Goal: Task Accomplishment & Management: Complete application form

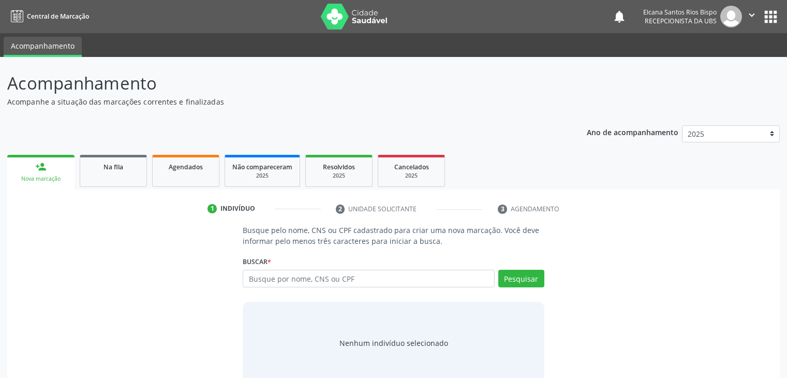
scroll to position [21, 0]
click at [124, 265] on div "Busque pelo nome, CNS ou CPF cadastrado para criar uma nova marcação. Você deve…" at bounding box center [393, 304] width 758 height 159
type input "700502571605658"
click at [538, 277] on button "Pesquisar" at bounding box center [521, 279] width 46 height 18
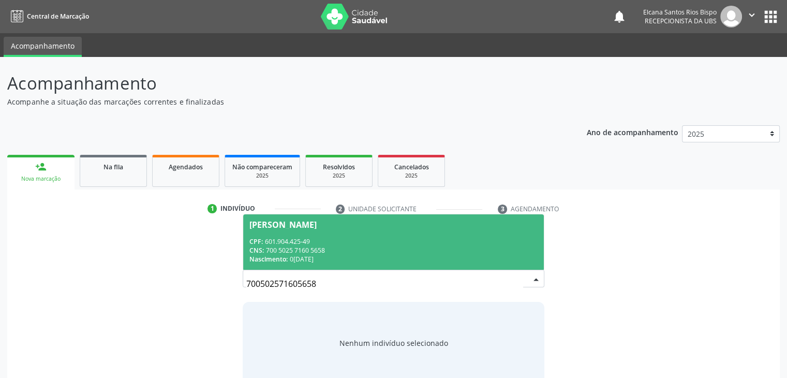
click at [287, 246] on div "CNS: 700 5025 7160 5658" at bounding box center [393, 250] width 288 height 9
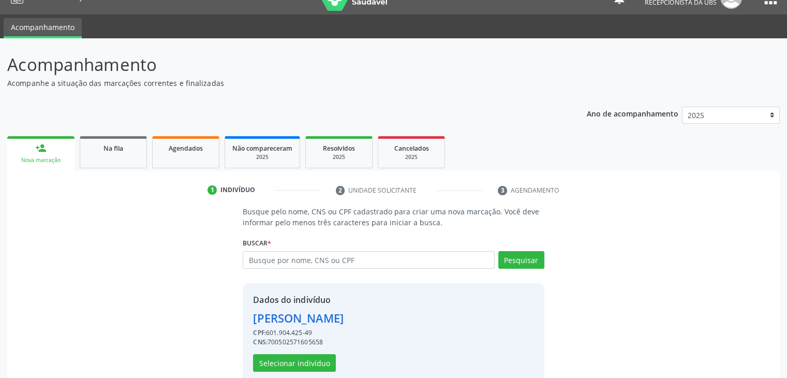
scroll to position [37, 0]
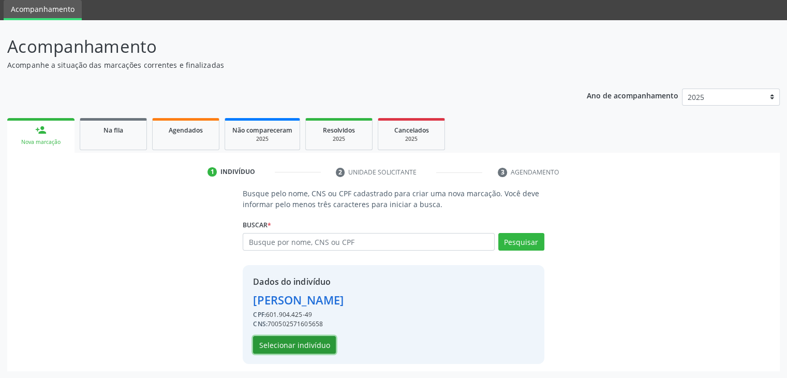
click at [298, 340] on button "Selecionar indivíduo" at bounding box center [294, 345] width 83 height 18
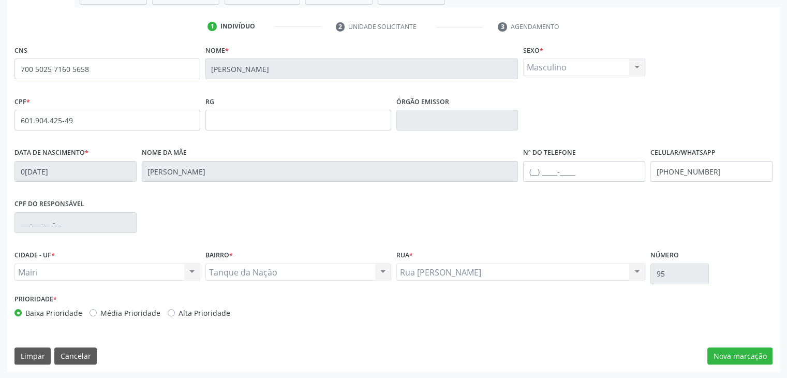
scroll to position [183, 0]
click at [213, 308] on label "Alta Prioridade" at bounding box center [205, 311] width 52 height 11
click at [175, 308] on input "Alta Prioridade" at bounding box center [171, 310] width 7 height 9
radio input "true"
click at [748, 353] on button "Nova marcação" at bounding box center [739, 355] width 65 height 18
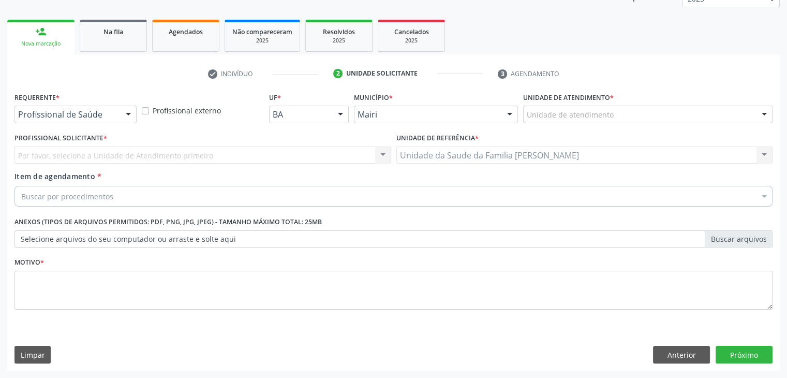
scroll to position [135, 0]
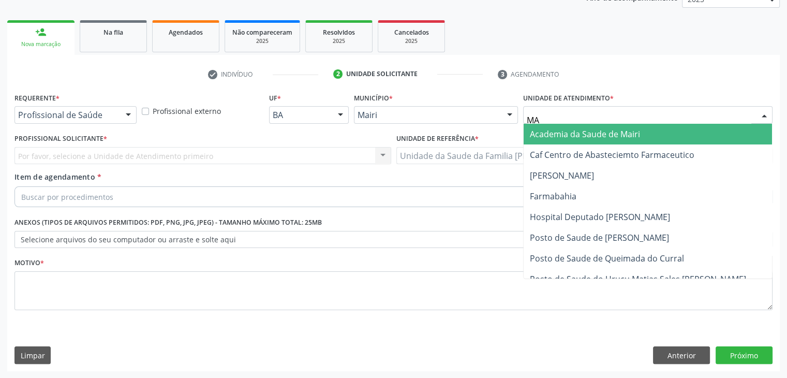
type input "MAR"
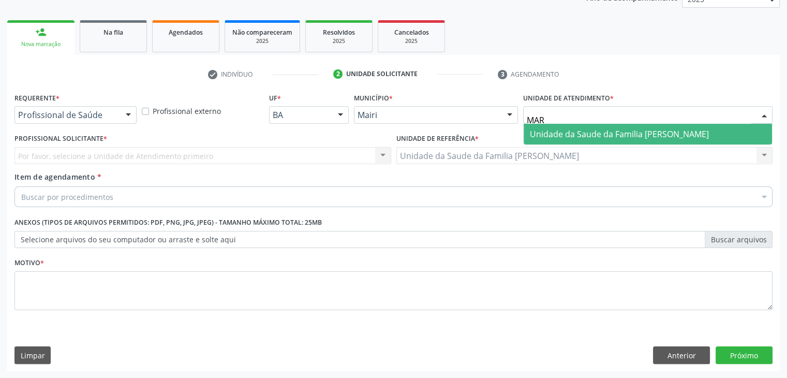
click at [577, 139] on span "Unidade da Saude da Familia [PERSON_NAME]" at bounding box center [648, 134] width 248 height 21
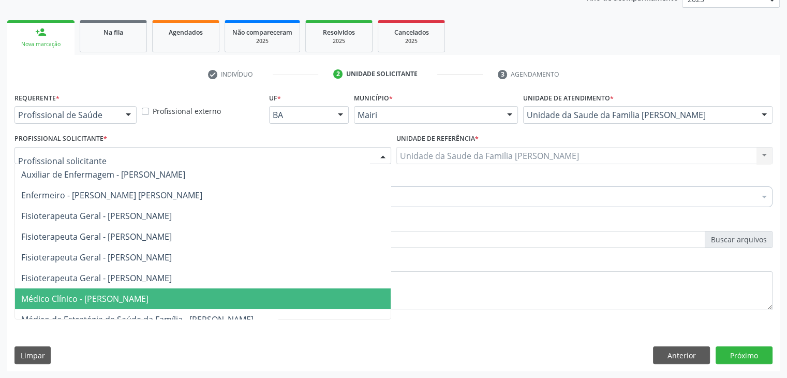
click at [85, 290] on span "Médico Clínico - [PERSON_NAME]" at bounding box center [203, 298] width 376 height 21
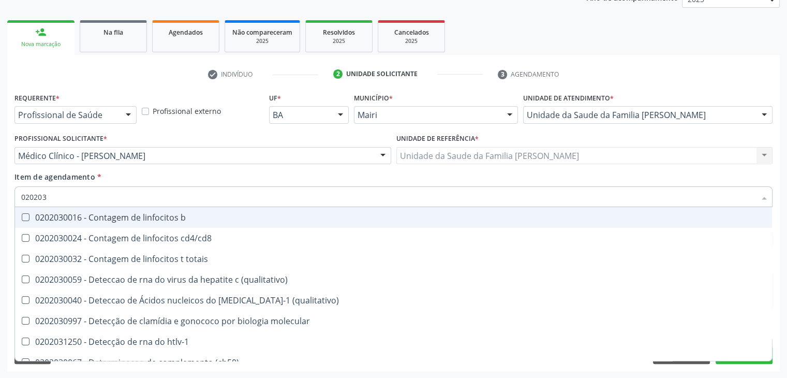
type input "0202038"
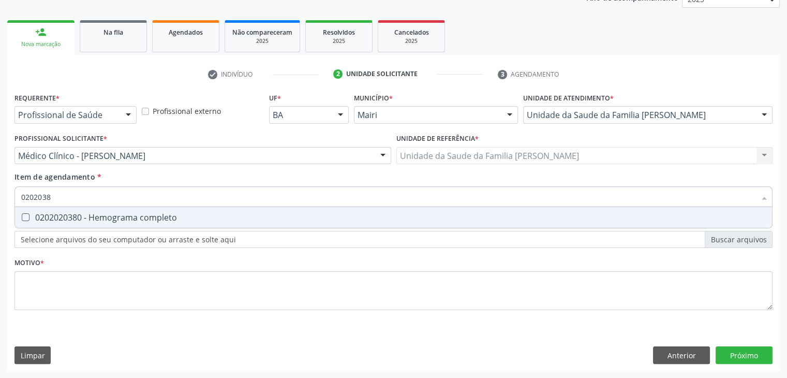
click at [91, 215] on div "0202020380 - Hemograma completo" at bounding box center [393, 217] width 745 height 8
checkbox completo "true"
type input "020203"
checkbox completo "false"
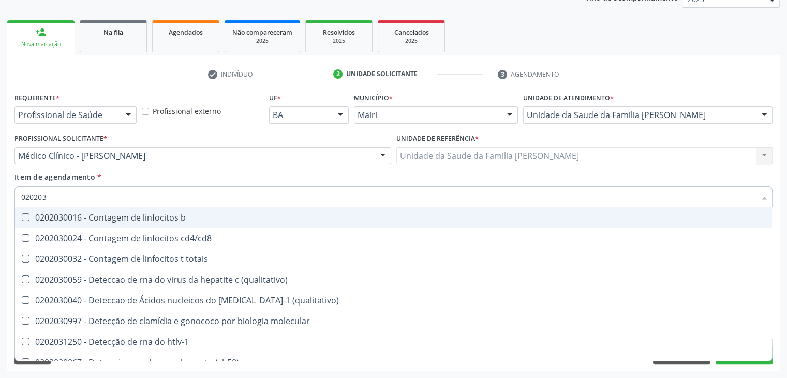
type input "02020"
checkbox completo "false"
type input "020201069"
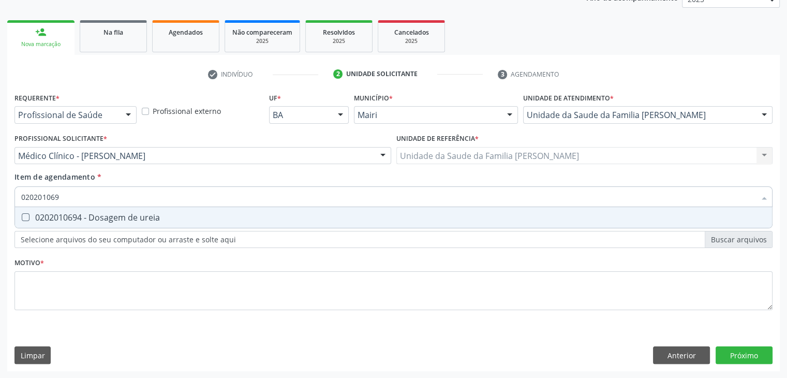
click at [91, 215] on div "0202010694 - Dosagem de ureia" at bounding box center [393, 217] width 745 height 8
checkbox ureia "true"
type input "02020106"
checkbox ureia "false"
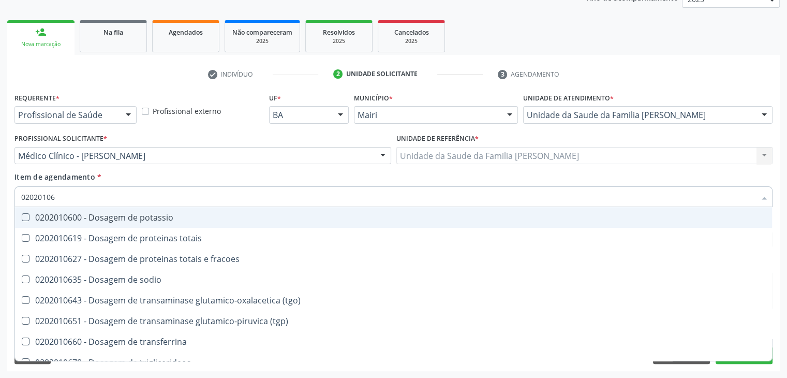
type input "0202010"
checkbox ureia "false"
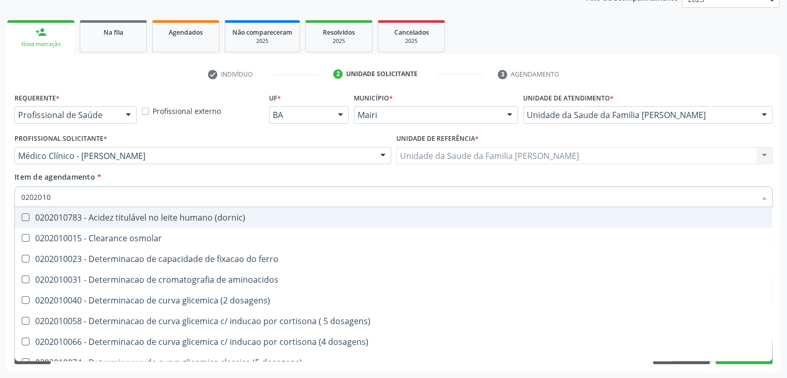
type input "02020106"
checkbox ivy "true"
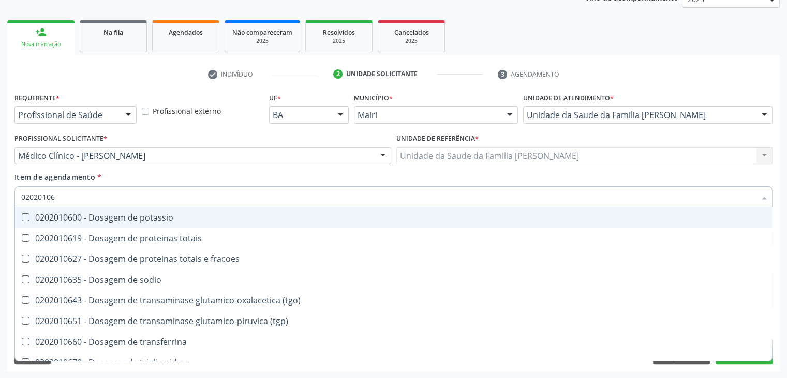
type input "020201064"
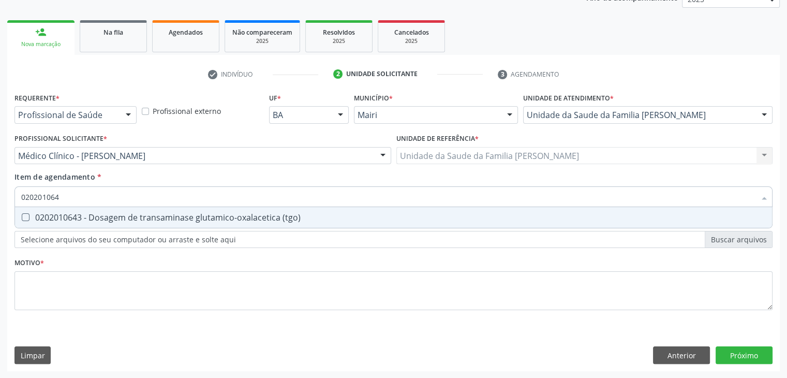
click at [91, 215] on div "0202010643 - Dosagem de transaminase glutamico-oxalacetica (tgo)" at bounding box center [393, 217] width 745 height 8
checkbox \(tgo\) "true"
type input "02020106"
checkbox \(tgo\) "false"
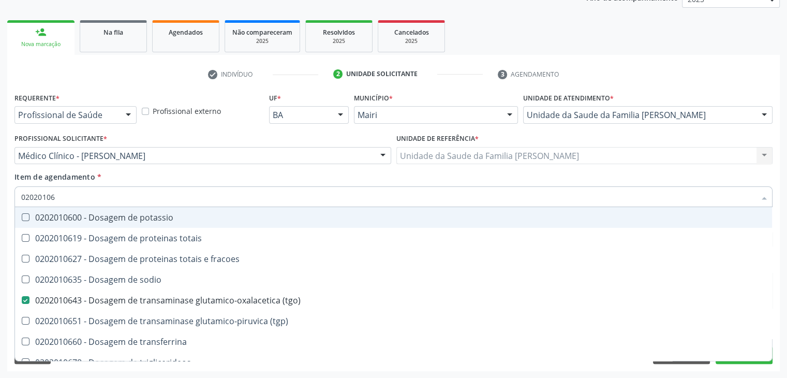
type input "020201065"
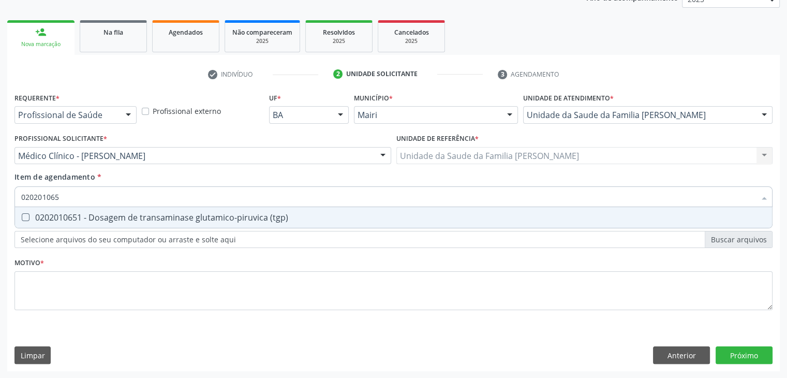
click at [91, 215] on div "0202010651 - Dosagem de transaminase glutamico-piruvica (tgp)" at bounding box center [393, 217] width 745 height 8
checkbox \(tgp\) "true"
type input "02020106"
checkbox \(tgp\) "false"
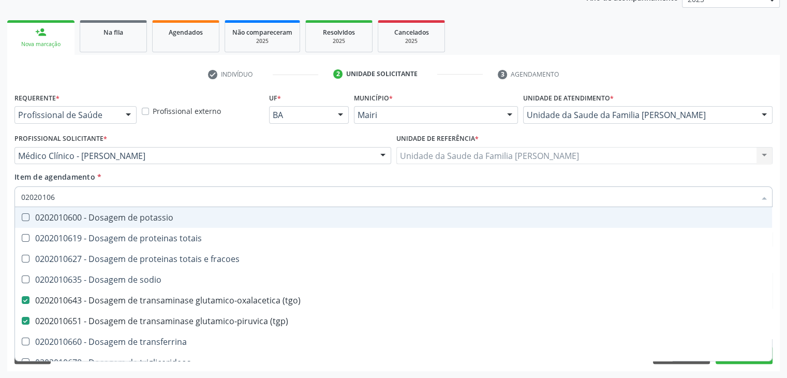
type input "0202010"
checkbox \(tgo\) "false"
checkbox \(tgp\) "false"
checkbox ureia "false"
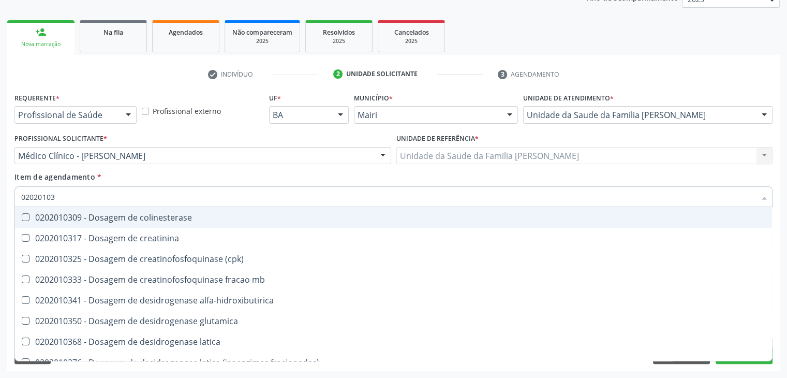
type input "020201031"
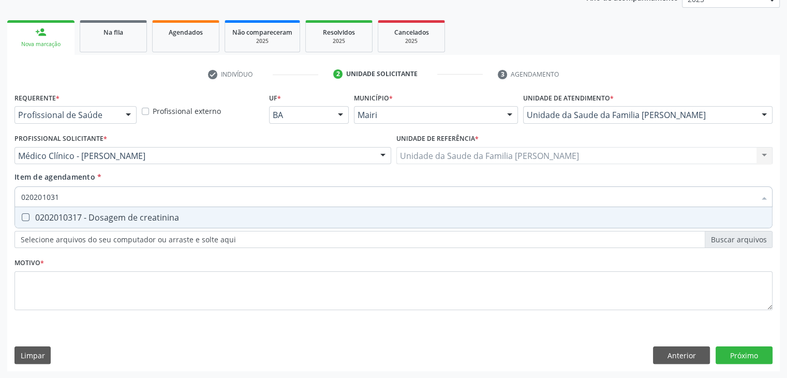
click at [92, 215] on div "0202010317 - Dosagem de creatinina" at bounding box center [393, 217] width 745 height 8
checkbox creatinina "true"
type input "02020103"
checkbox creatinina "false"
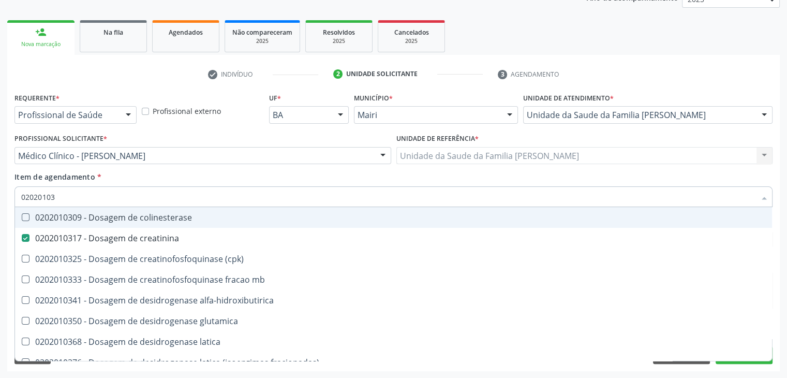
type input "0202010"
checkbox creatinina "false"
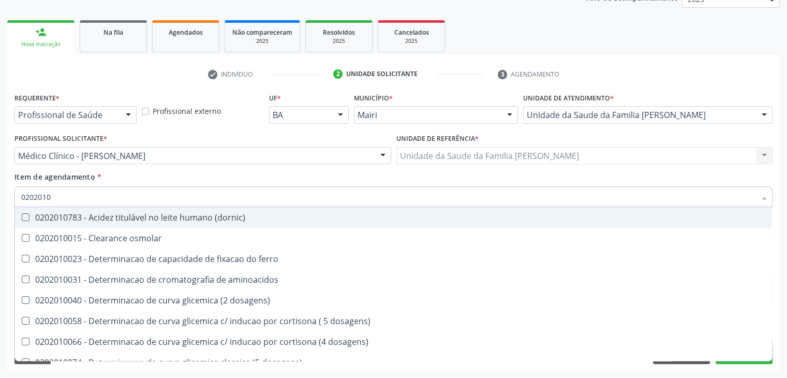
type input "02020106"
checkbox dosagens\) "true"
checkbox ivy "true"
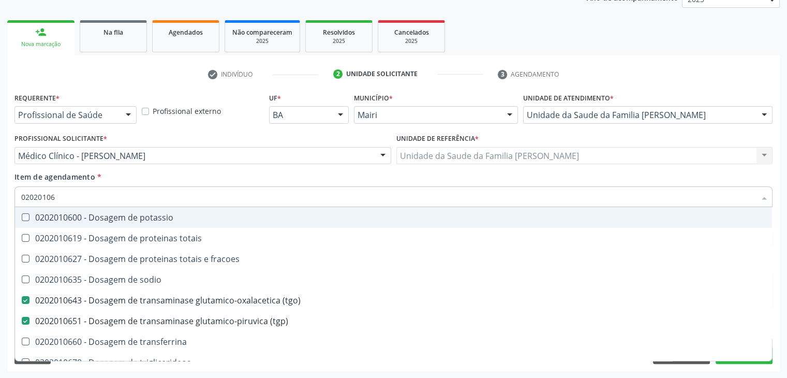
type input "020201064"
checkbox potassio "true"
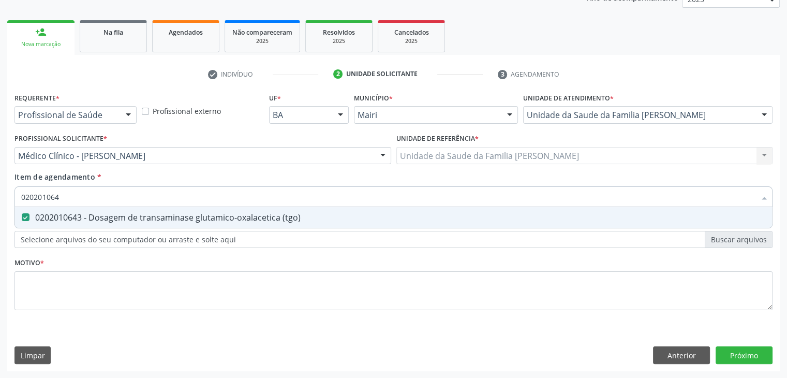
type input "02020106"
checkbox \(tgo\) "false"
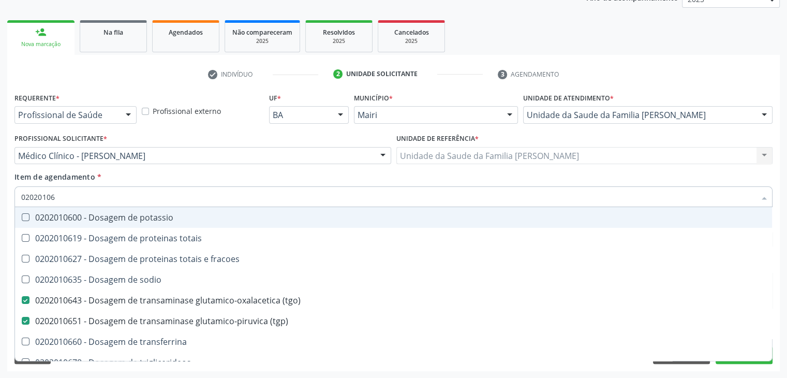
type input "020201065"
checkbox potassio "true"
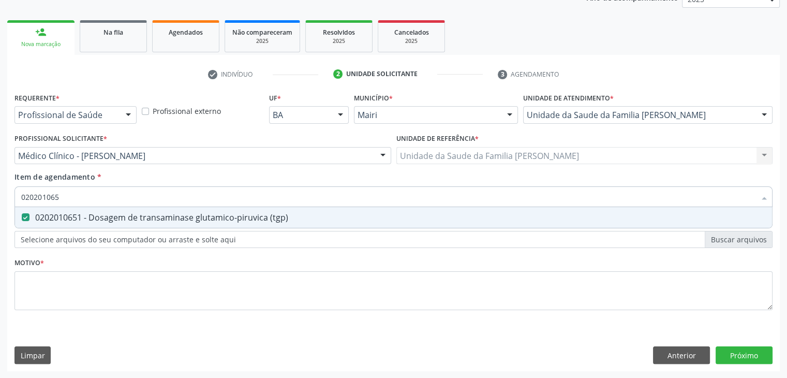
type input "02020106"
checkbox \(tgp\) "false"
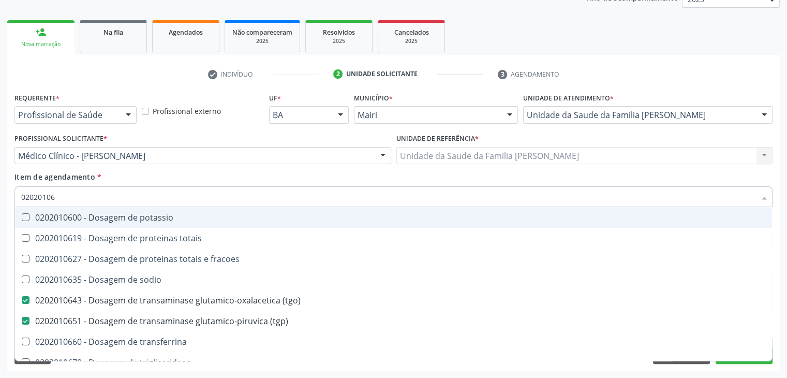
type input "0202010"
checkbox \(tgo\) "false"
checkbox \(tgp\) "false"
checkbox ureia "false"
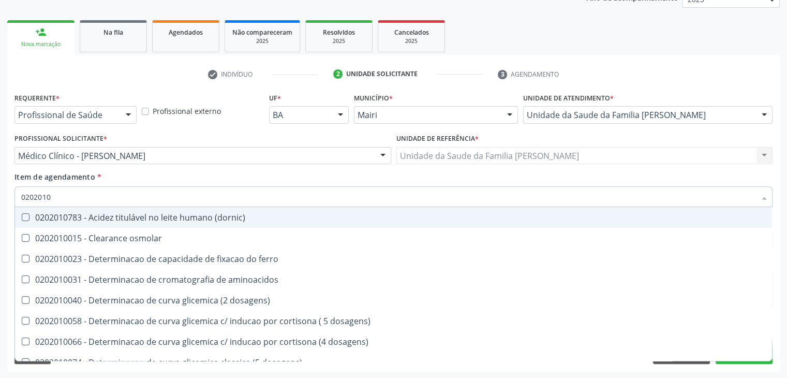
type input "02020106"
checkbox dosagens\) "true"
checkbox ivy "true"
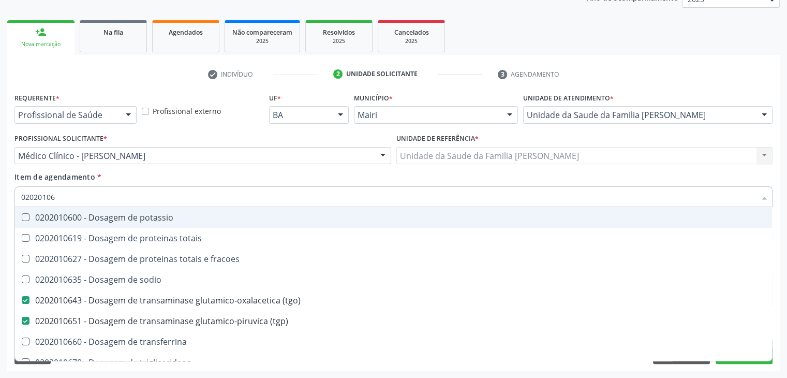
type input "020201064"
checkbox potassio "true"
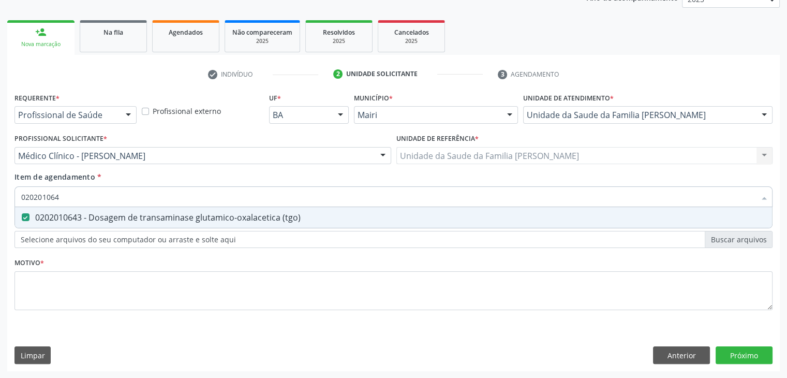
type input "02020106"
checkbox \(tgo\) "false"
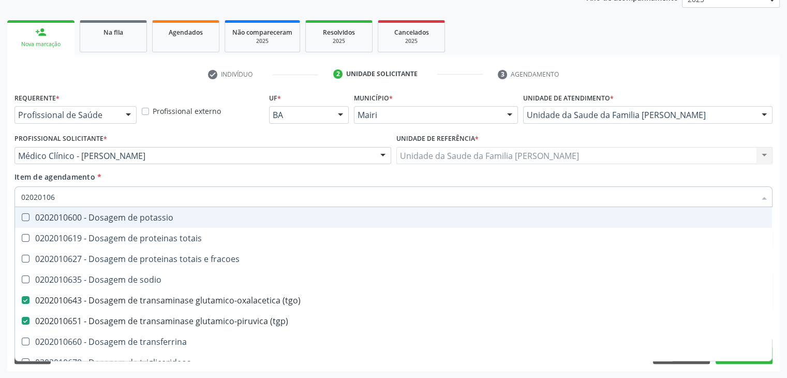
type input "0202010"
checkbox \(tgo\) "false"
checkbox \(tgp\) "false"
checkbox ureia "false"
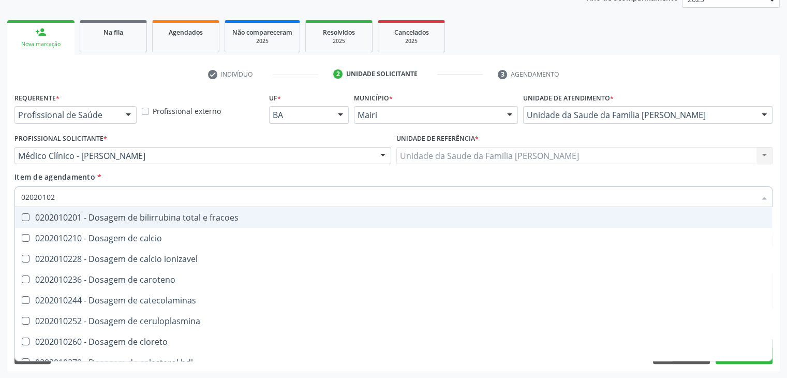
type input "020201029"
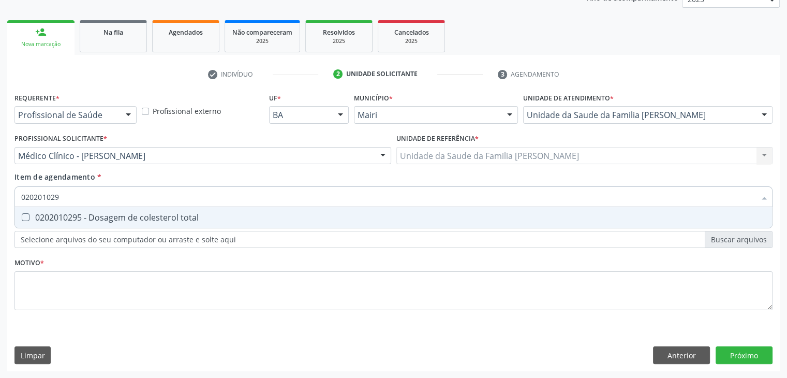
click at [92, 215] on div "0202010295 - Dosagem de colesterol total" at bounding box center [393, 217] width 745 height 8
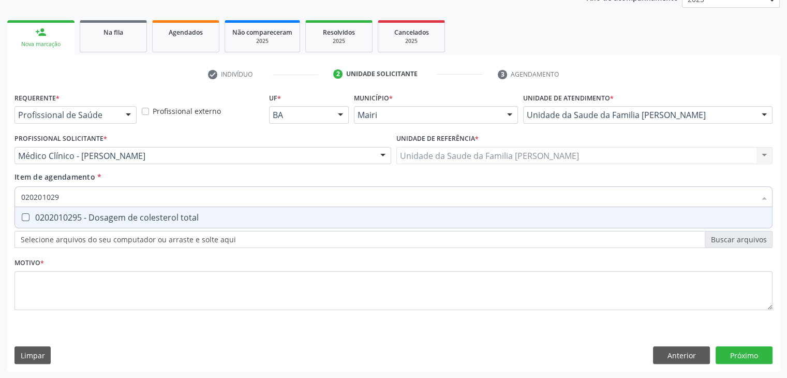
checkbox total "true"
type input "02020102"
checkbox total "false"
click at [155, 245] on div "Requerente * Profissional de Saúde Profissional de Saúde Paciente Nenhum result…" at bounding box center [393, 207] width 758 height 234
type input "020201028"
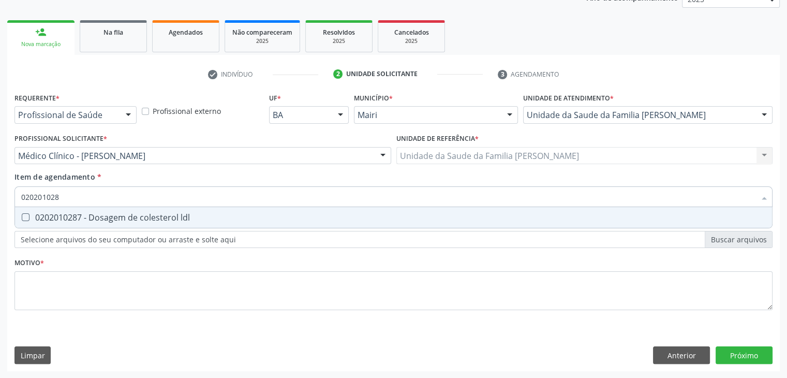
click at [155, 245] on div "Requerente * Profissional de Saúde Profissional de Saúde Paciente Nenhum result…" at bounding box center [393, 207] width 758 height 234
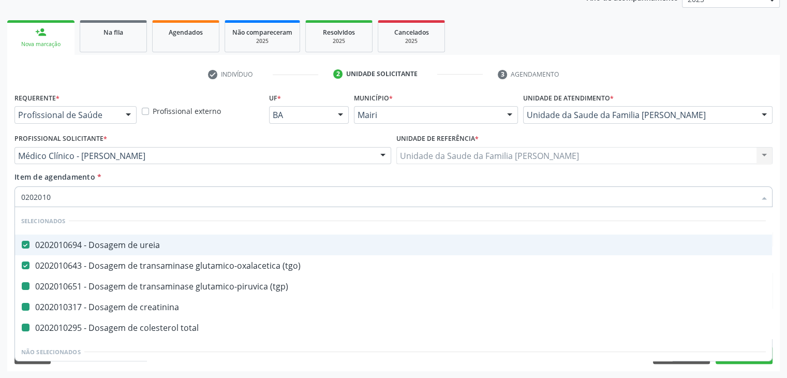
type input "02020102"
checkbox \(tgp\) "false"
checkbox creatinina "false"
checkbox total "false"
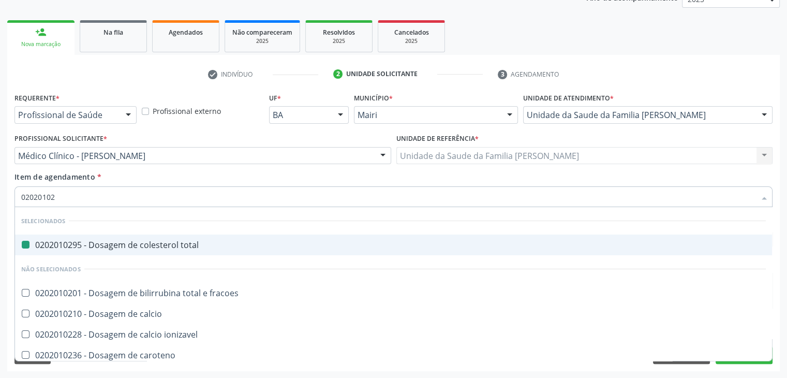
type input "020201028"
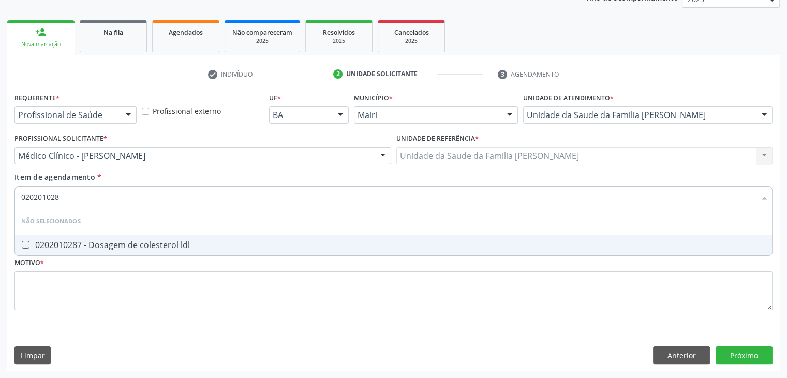
click at [147, 244] on div "0202010287 - Dosagem de colesterol ldl" at bounding box center [393, 245] width 745 height 8
checkbox ldl "true"
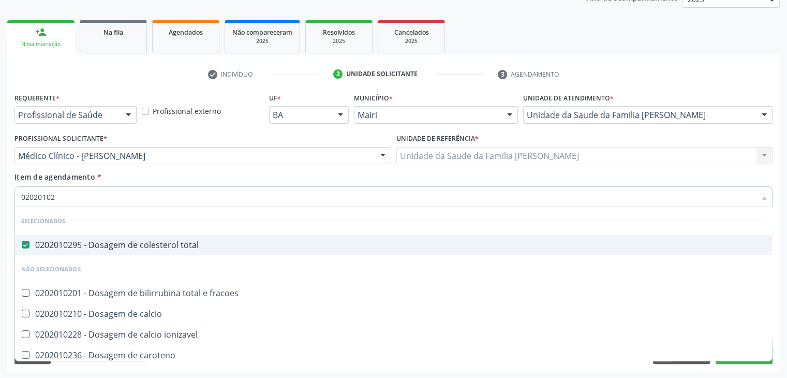
type input "020201027"
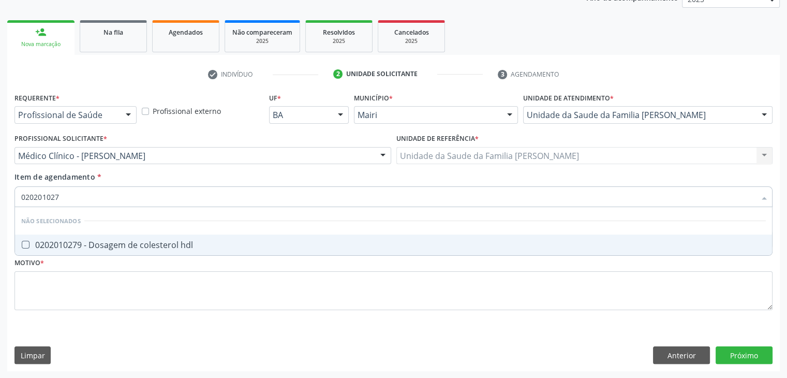
click at [147, 244] on div "0202010279 - Dosagem de colesterol hdl" at bounding box center [393, 245] width 745 height 8
checkbox hdl "true"
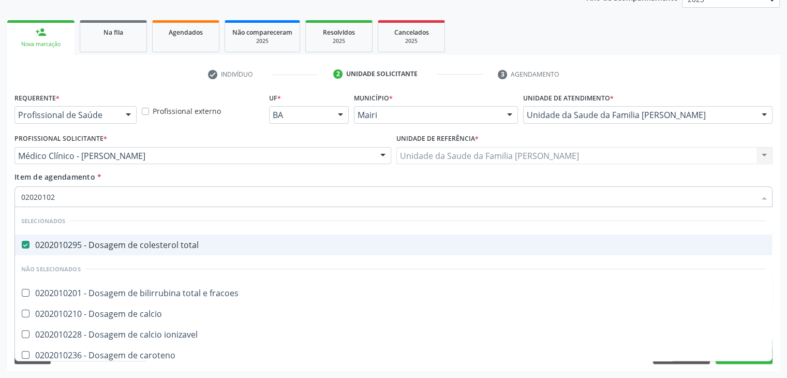
type input "0202010"
checkbox fracoes "true"
checkbox calcio "true"
checkbox ionizavel "true"
checkbox hdl "false"
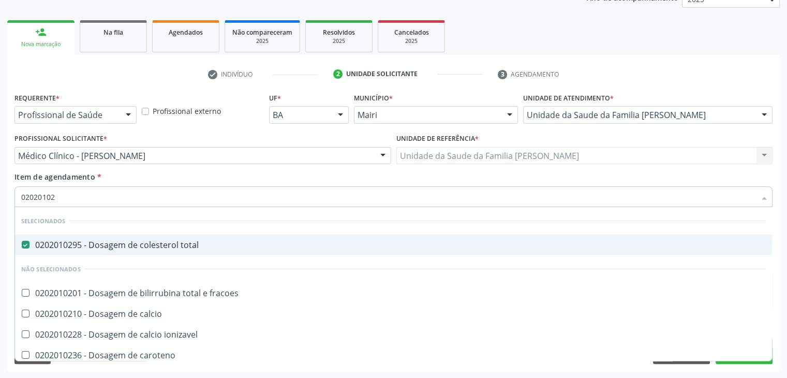
checkbox ldl "false"
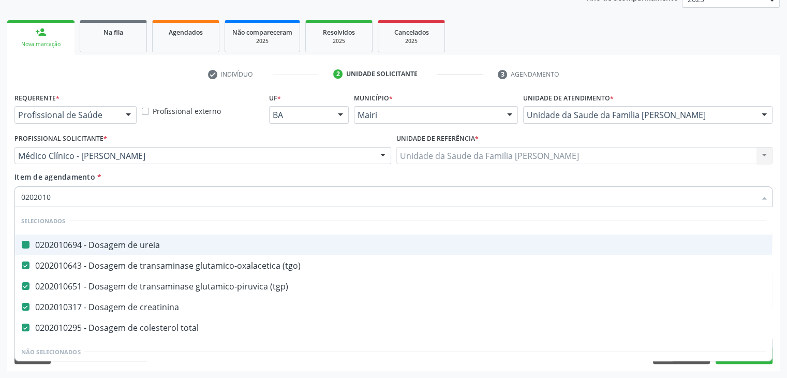
type input "02020104"
checkbox ureia "false"
checkbox \(tgp\) "false"
checkbox creatinina "false"
checkbox total "false"
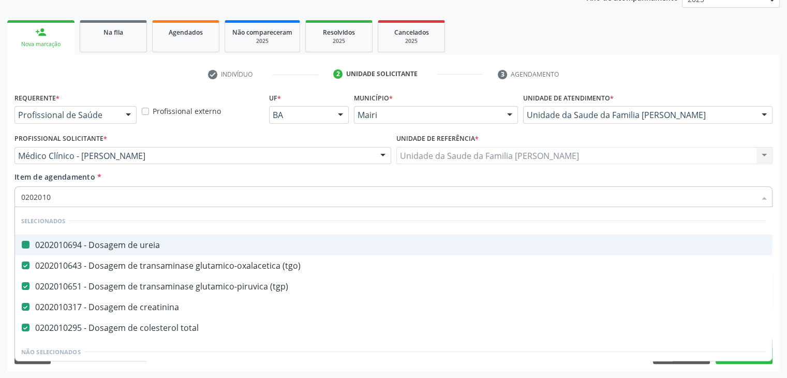
checkbox \(tgo\) "false"
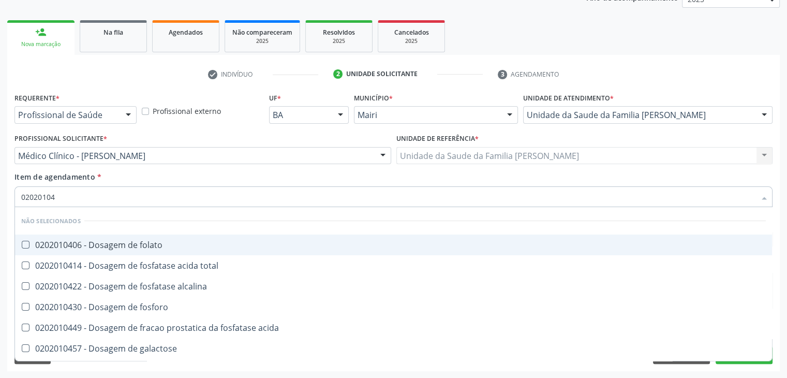
type input "020201047"
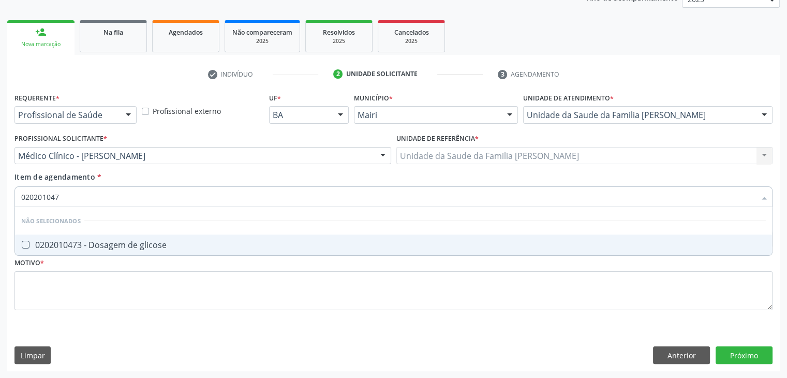
click at [147, 244] on div "0202010473 - Dosagem de glicose" at bounding box center [393, 245] width 745 height 8
checkbox glicose "true"
type input "02020104"
checkbox glicose "false"
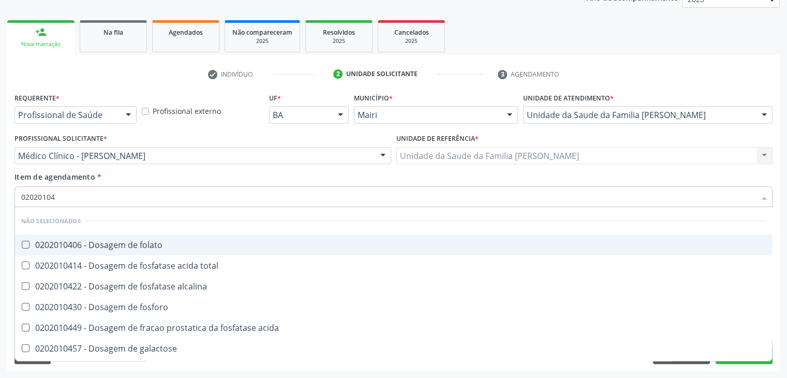
type input "0202010"
checkbox folato "true"
checkbox total "true"
checkbox alcalina "true"
checkbox fosforo "true"
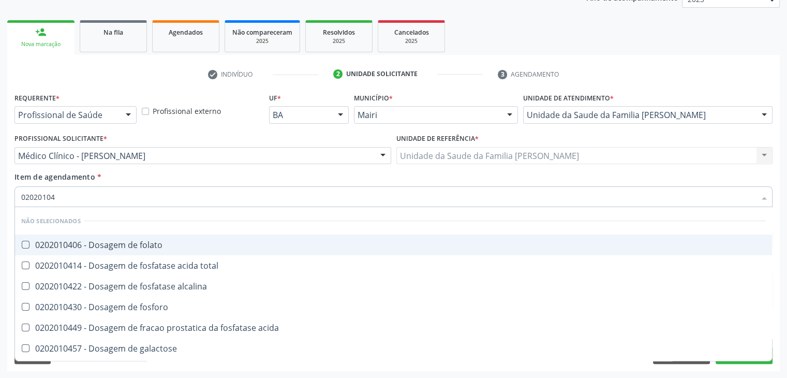
checkbox acida "true"
checkbox glicose "false"
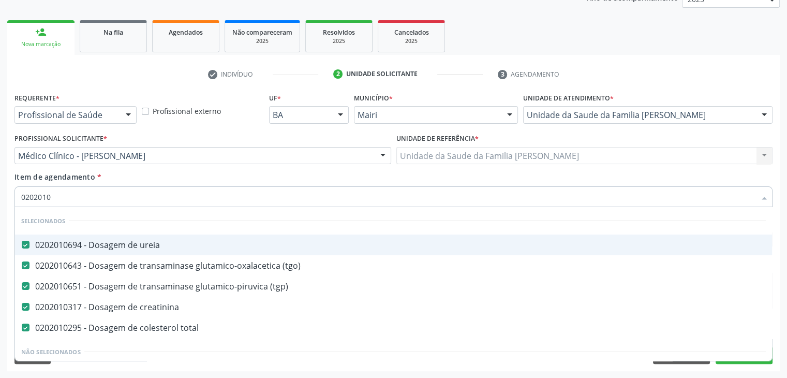
type input "02020106"
checkbox total "false"
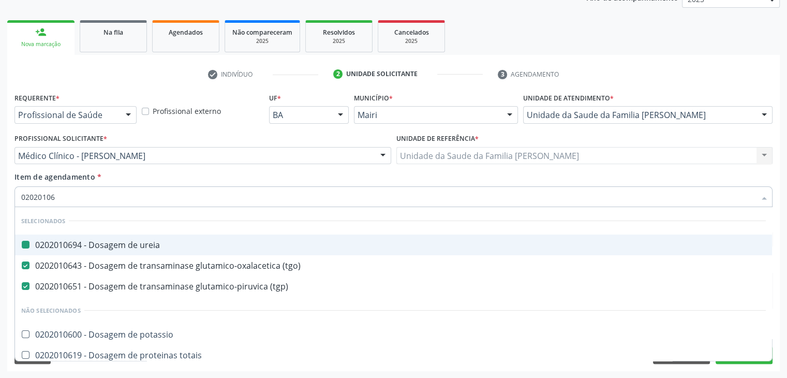
type input "020201067"
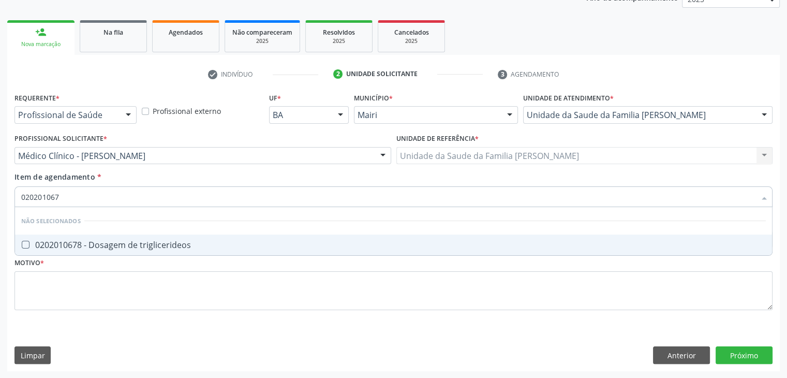
click at [146, 244] on div "0202010678 - Dosagem de triglicerideos" at bounding box center [393, 245] width 745 height 8
checkbox triglicerideos "false"
type input "02020106"
checkbox triglicerideos "true"
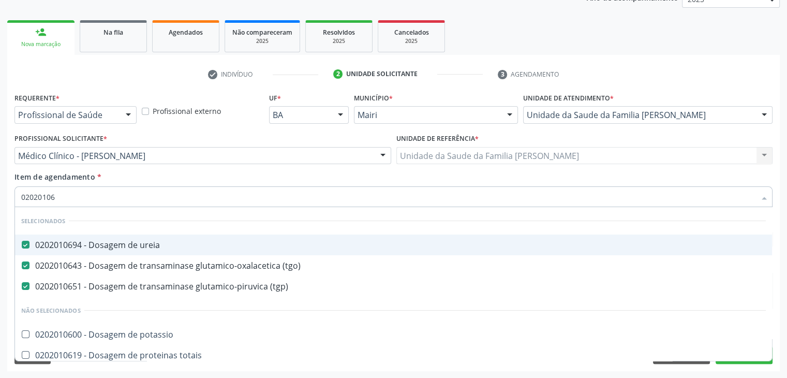
type input "0202010"
checkbox potassio "true"
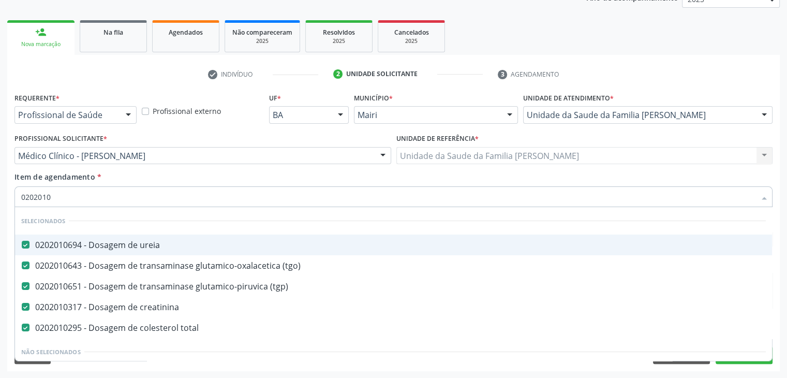
type input "020201"
checkbox hdl "false"
checkbox ldl "false"
checkbox latica "true"
checkbox fracionadas\) "true"
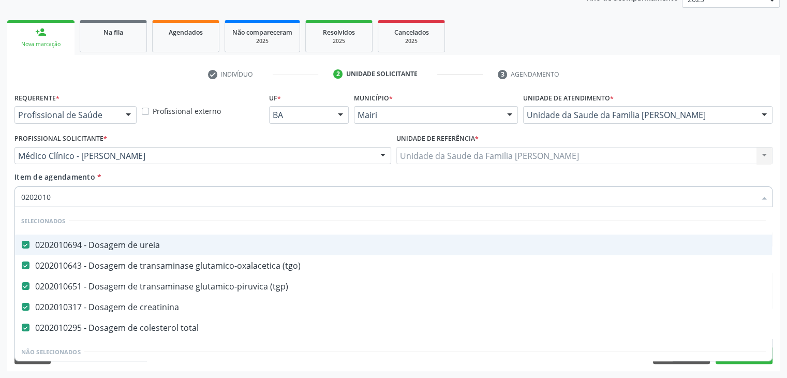
checkbox glicose "false"
checkbox magnesio "true"
type input "02020"
checkbox hdl "false"
checkbox ldl "false"
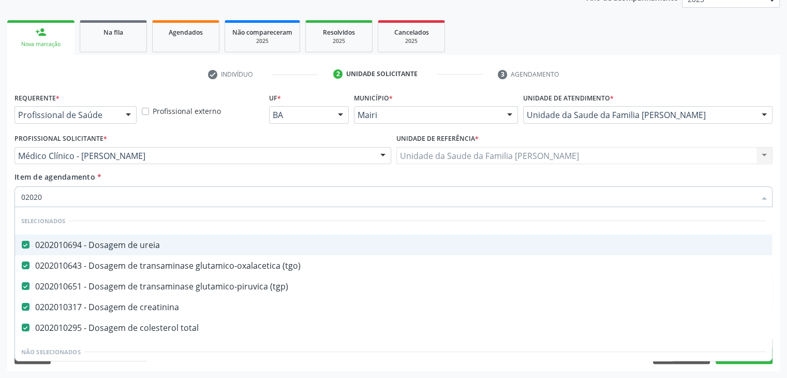
checkbox glicose "false"
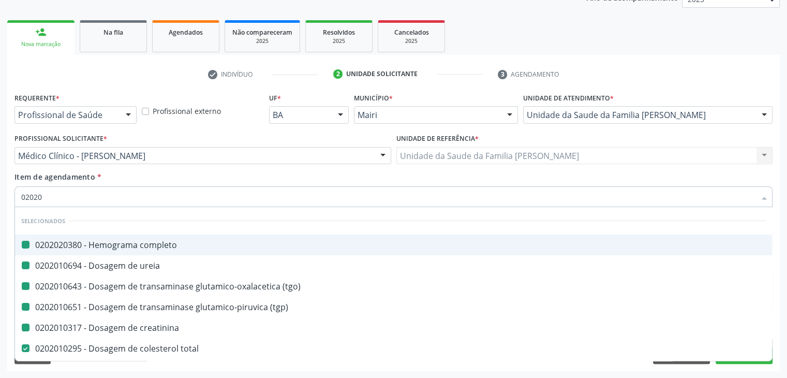
type input "020205"
checkbox completo "false"
checkbox ureia "false"
checkbox \(tgo\) "false"
checkbox creatinina "false"
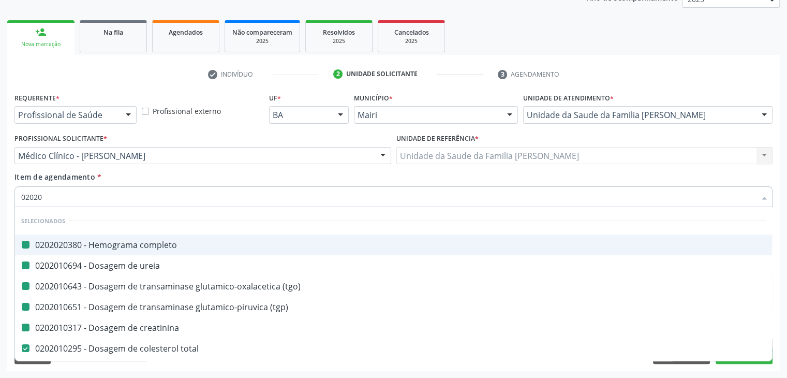
checkbox \(tgp\) "false"
checkbox total "false"
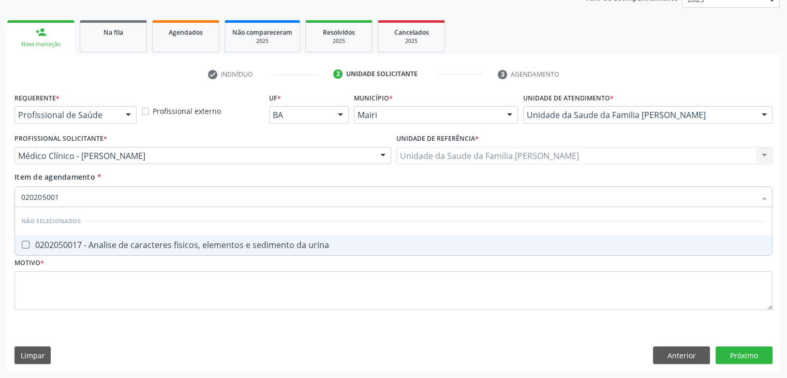
type input "0202050017"
click at [146, 244] on div "0202050017 - Analise de caracteres fisicos, elementos e sedimento da urina" at bounding box center [393, 245] width 745 height 8
checkbox urina "true"
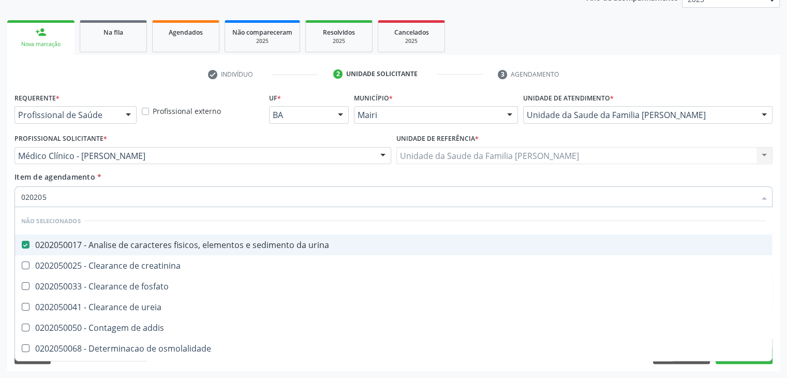
type input "02020"
checkbox creatinina "true"
checkbox fosfato "true"
checkbox ureia "true"
checkbox addis "true"
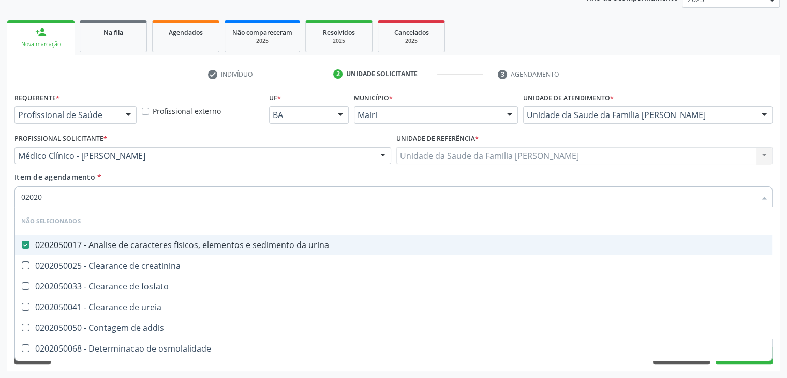
checkbox osmolalidade "true"
checkbox organicos "true"
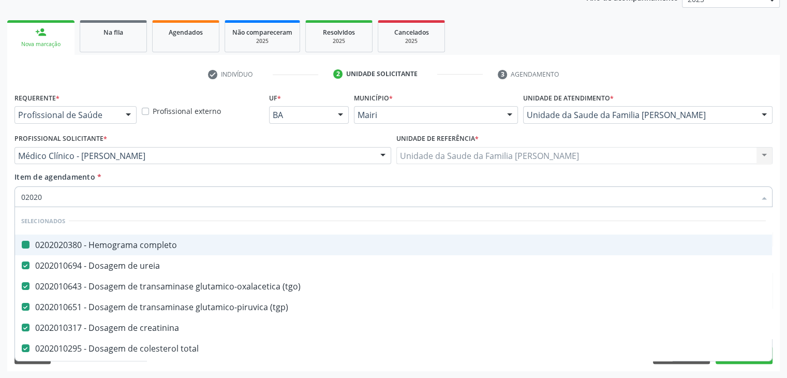
type input "020204"
checkbox completo "false"
checkbox ureia "false"
checkbox \(tgo\) "false"
checkbox \(tgp\) "false"
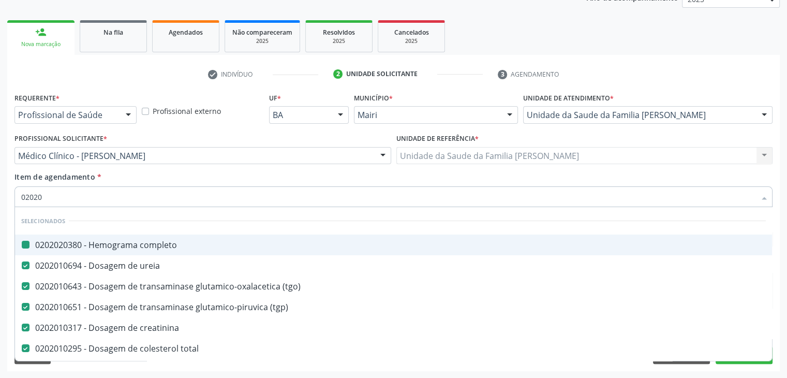
checkbox creatinina "false"
checkbox total "false"
checkbox urina "false"
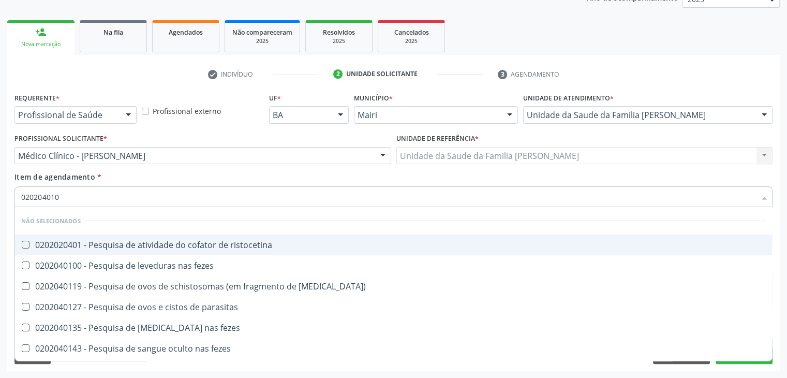
type input "0202040100"
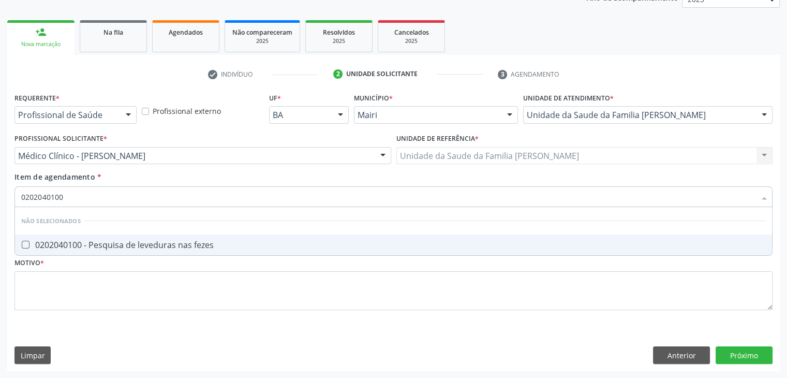
click at [146, 245] on div "0202040100 - Pesquisa de leveduras nas fezes" at bounding box center [393, 245] width 745 height 8
checkbox fezes "true"
type input "02020401"
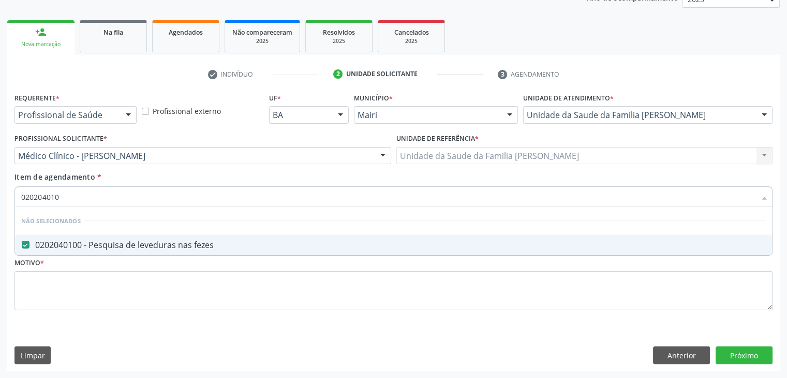
checkbox fezes "false"
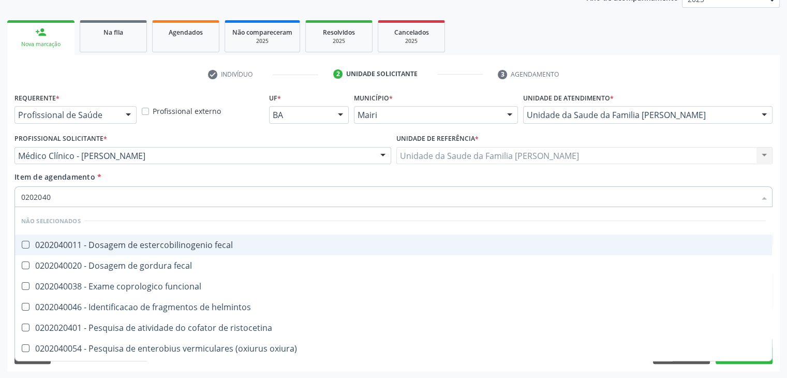
type input "020204"
checkbox fezes "false"
checkbox fezes "true"
type input "02020"
checkbox fecal "true"
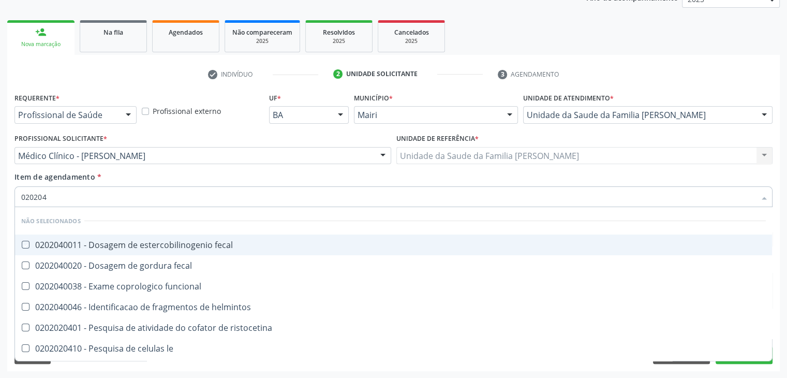
checkbox fecal "true"
checkbox funcional "true"
checkbox helmintos "true"
checkbox ristocetina "true"
checkbox le "true"
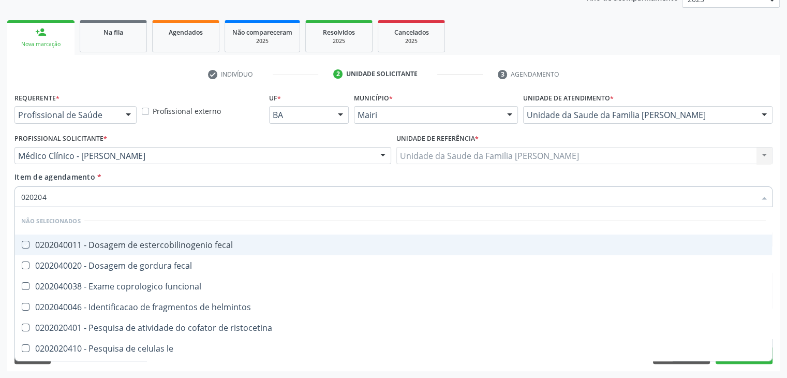
checkbox fecal "true"
checkbox fezes "false"
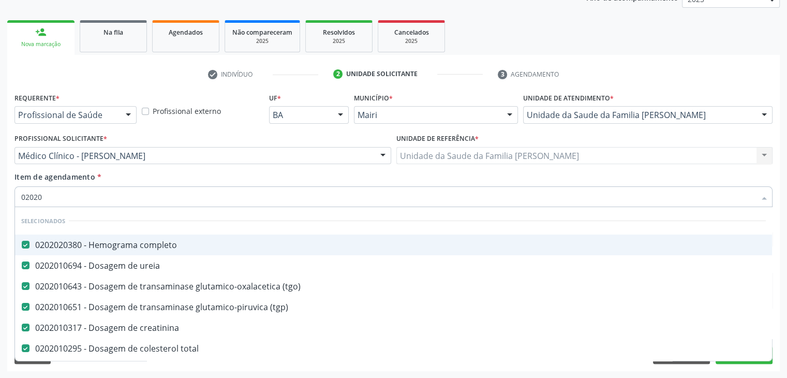
type input "0202"
checkbox hdl "false"
checkbox ldl "false"
checkbox digitoxina\) "true"
checkbox \(dht\) "true"
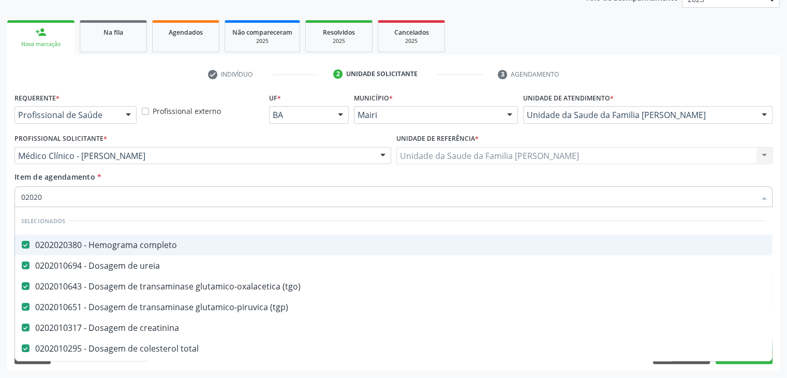
checkbox glicose "false"
checkbox \(ige\) "true"
checkbox fezes "false"
type input "020"
checkbox urina "false"
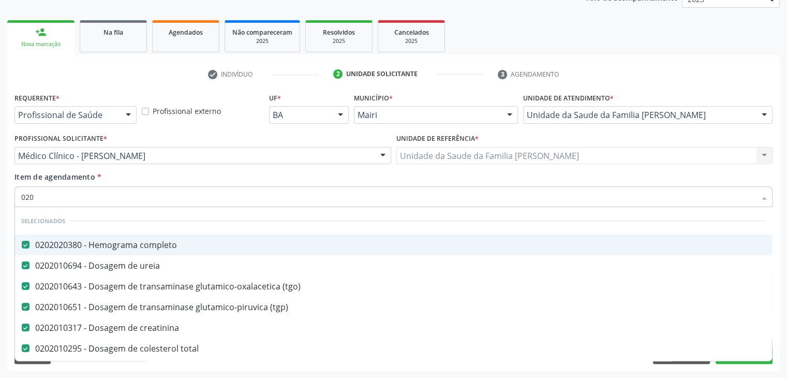
checkbox addis "true"
checkbox hdl "false"
checkbox ldl "false"
checkbox glicose "false"
checkbox fezes "false"
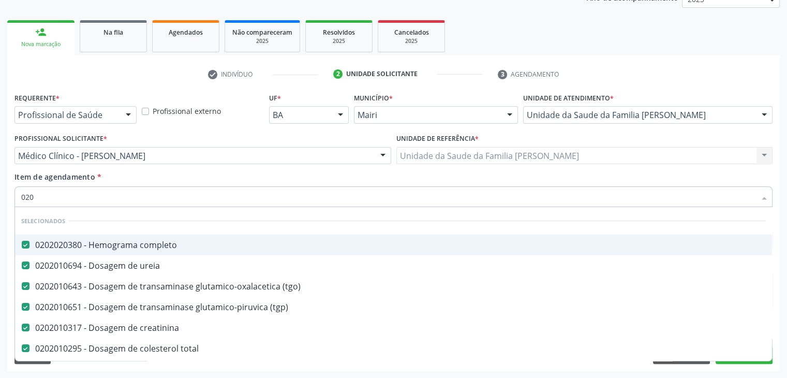
checkbox oncologia "true"
checkbox unilateral "true"
type input "02"
checkbox urina "false"
checkbox coagulacao "true"
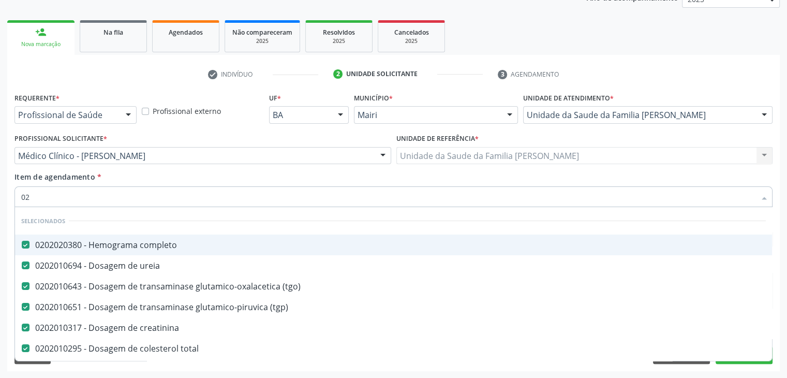
checkbox hdl "false"
checkbox ldl "false"
checkbox glicose "false"
checkbox segmento\) "true"
checkbox anvisa "true"
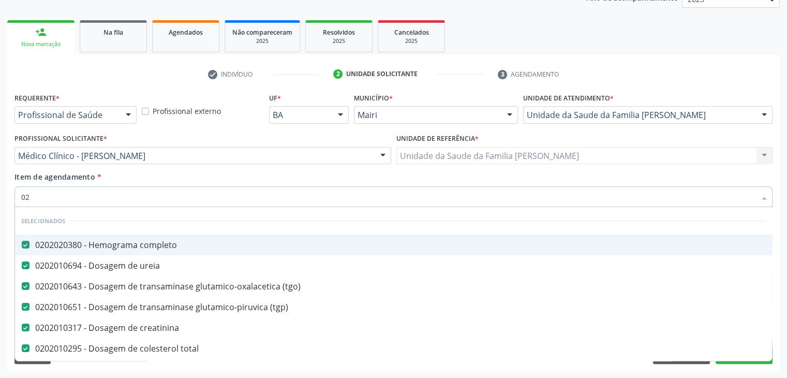
checkbox nevus "true"
type input "0"
checkbox urina "false"
checkbox sistêmico "true"
checkbox hdl "false"
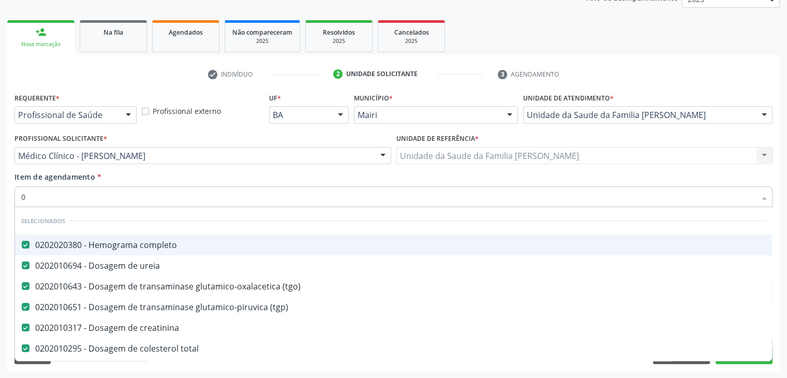
checkbox ldl "false"
checkbox glicose "false"
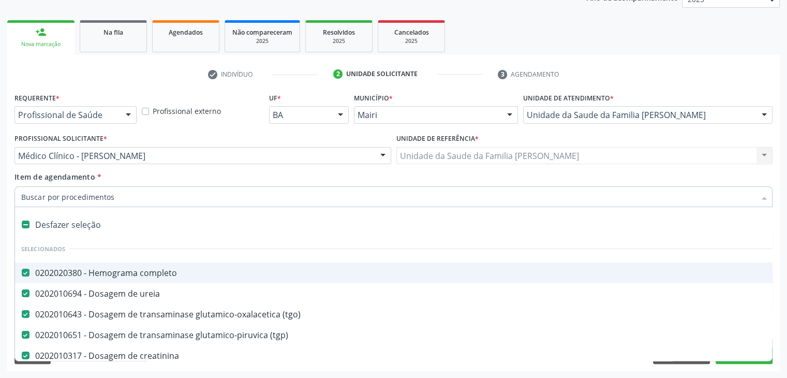
type input "I"
checkbox total "false"
checkbox penis "true"
checkbox urina "false"
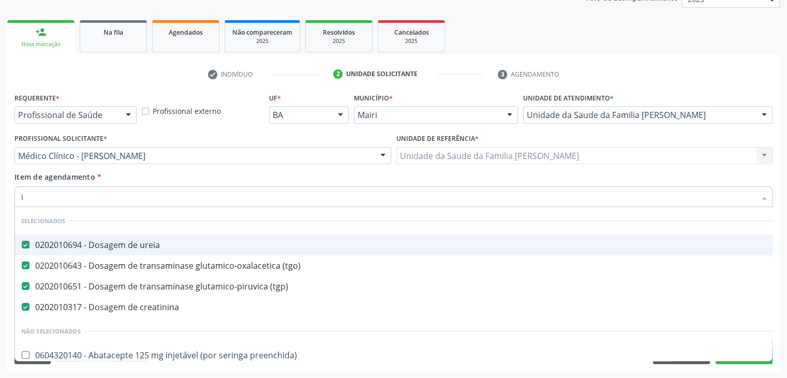
type input "IN"
checkbox congênita\ "true"
checkbox urina "false"
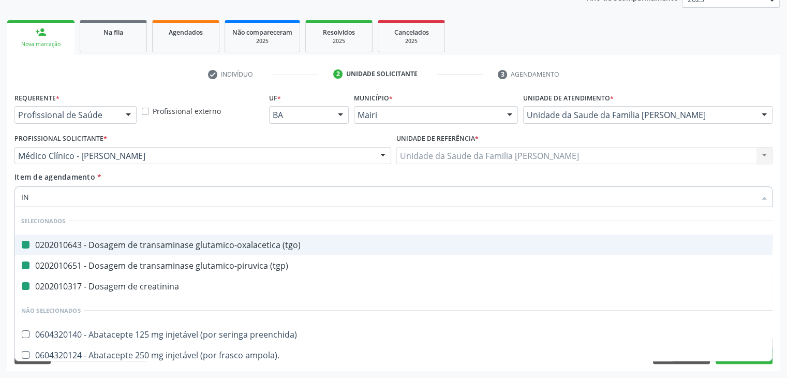
type input "INS"
checkbox \(tgo\) "false"
checkbox \(tgp\) "false"
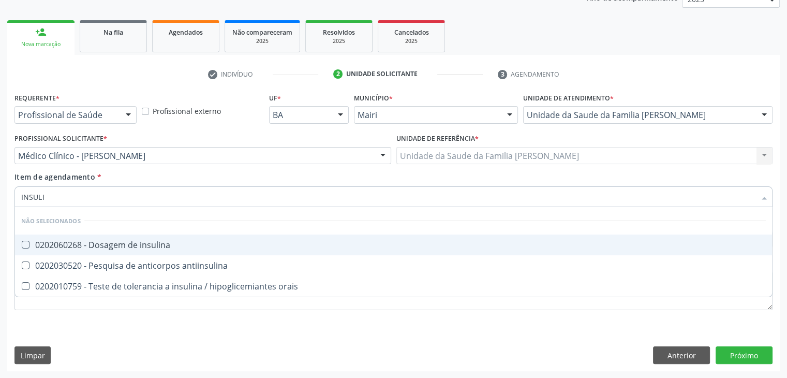
click at [146, 245] on div "0202060268 - Dosagem de insulina" at bounding box center [393, 245] width 745 height 8
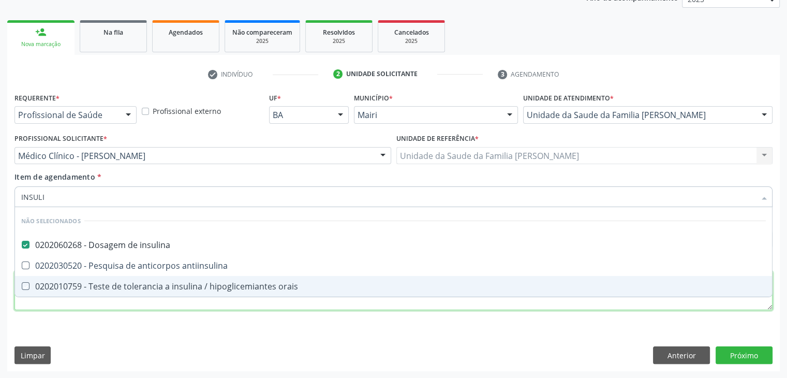
click at [347, 308] on div "Requerente * Profissional de Saúde Profissional de Saúde Paciente Nenhum result…" at bounding box center [393, 207] width 758 height 234
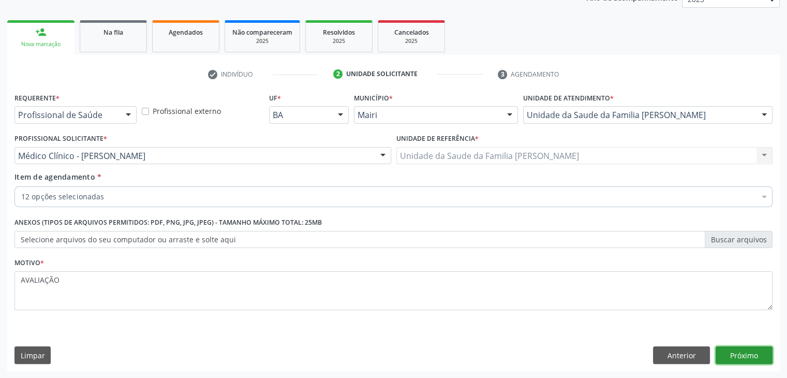
click at [743, 359] on button "Próximo" at bounding box center [744, 355] width 57 height 18
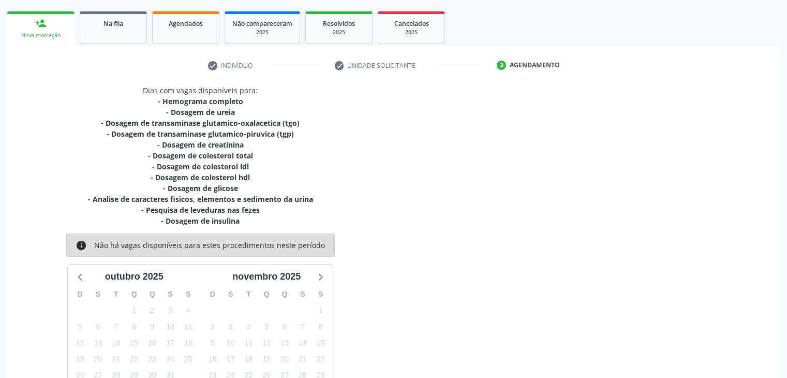
scroll to position [222, 0]
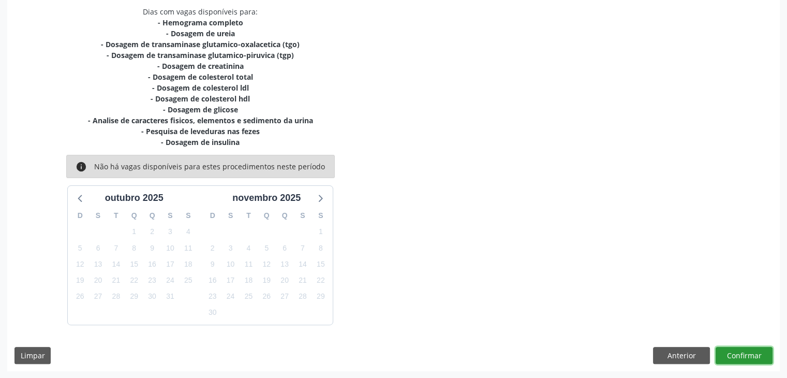
click at [745, 350] on button "Confirmar" at bounding box center [744, 356] width 57 height 18
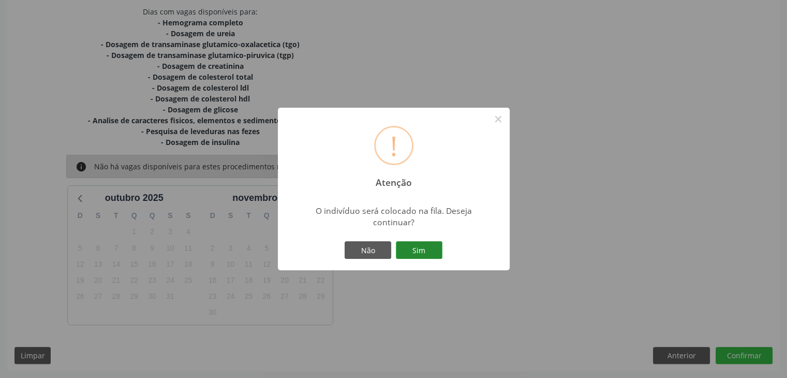
click at [425, 249] on button "Sim" at bounding box center [419, 250] width 47 height 18
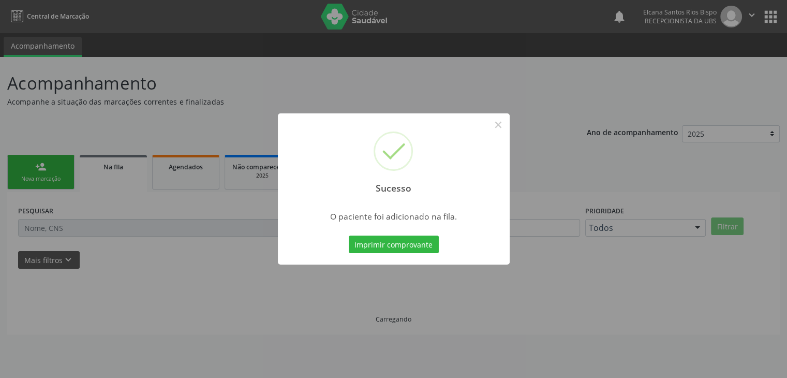
scroll to position [0, 0]
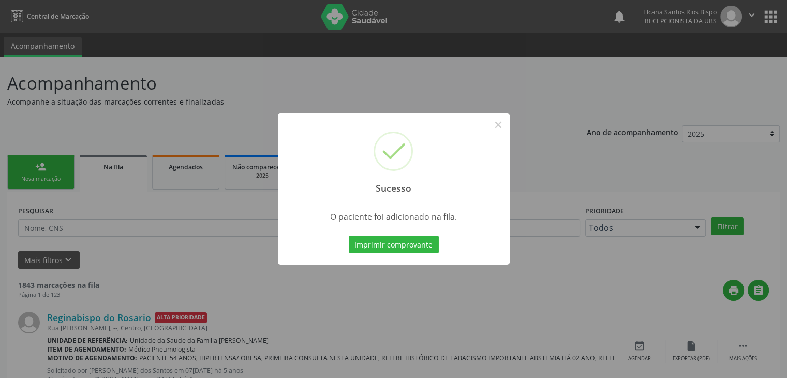
click at [425, 249] on button "Imprimir comprovante" at bounding box center [394, 244] width 90 height 18
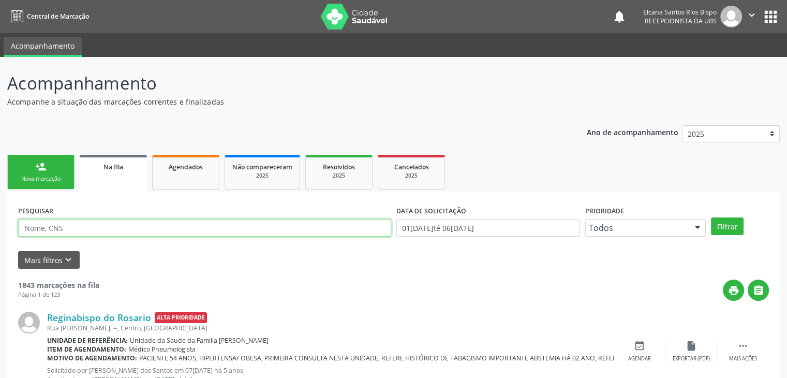
click at [65, 231] on input "text" at bounding box center [204, 228] width 373 height 18
paste input "700 5025 7160 5658"
click at [711, 217] on button "Filtrar" at bounding box center [727, 226] width 33 height 18
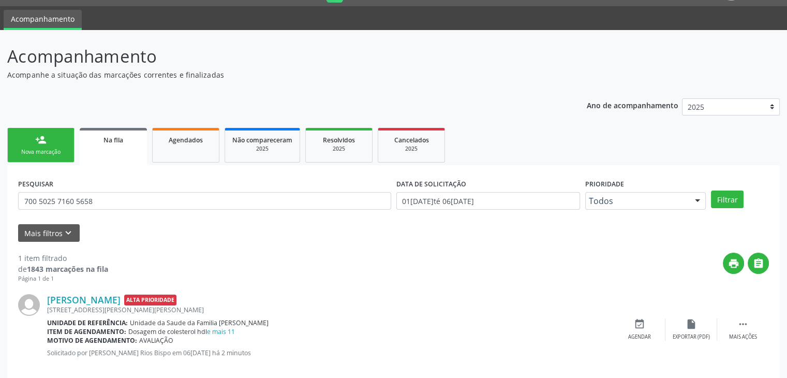
scroll to position [42, 0]
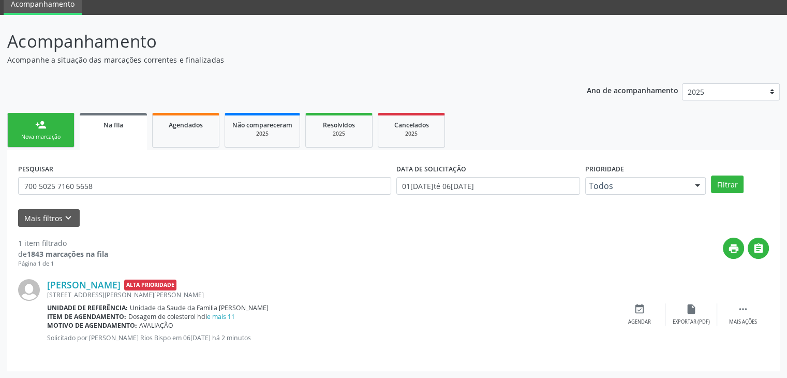
click at [47, 137] on div "Nova marcação" at bounding box center [41, 137] width 52 height 8
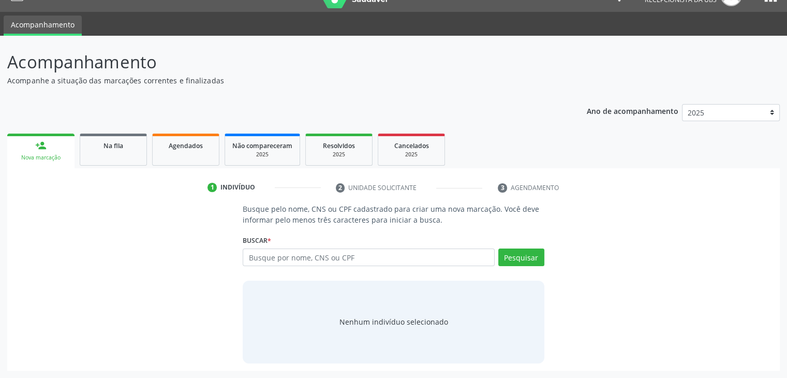
scroll to position [21, 0]
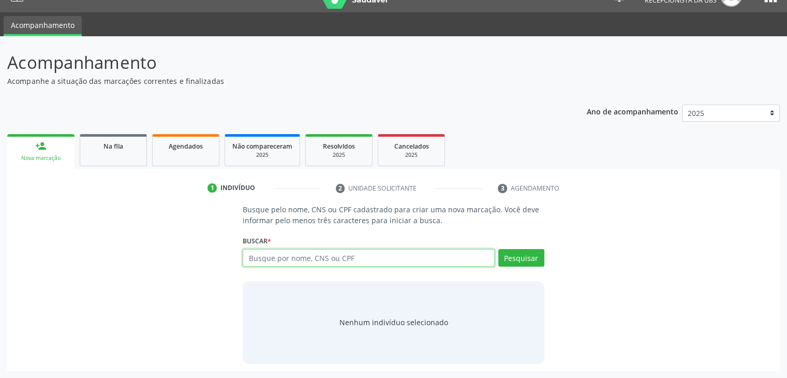
click at [348, 254] on input "text" at bounding box center [368, 258] width 251 height 18
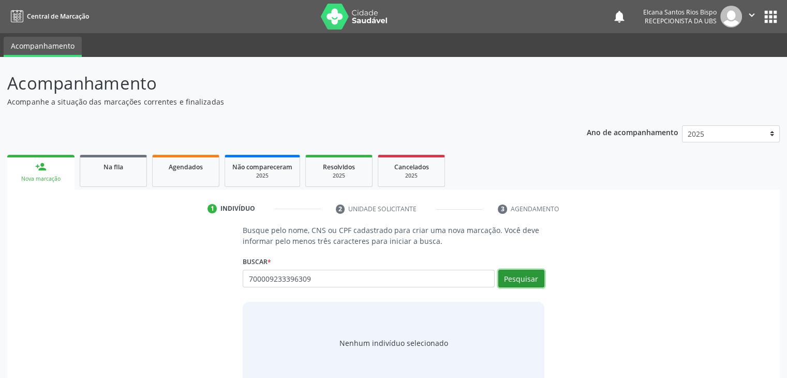
click at [522, 281] on button "Pesquisar" at bounding box center [521, 279] width 46 height 18
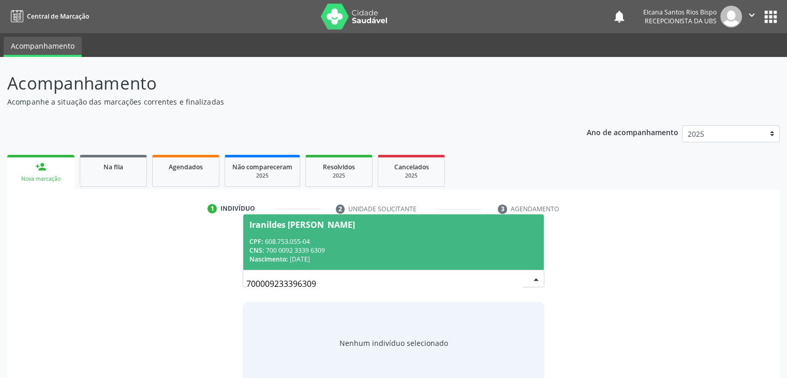
click at [276, 231] on span "Iranildes [PERSON_NAME] CPF: 608.753.055-04 CNS: 700 0092 3339 6309 Nascimento:…" at bounding box center [393, 241] width 300 height 55
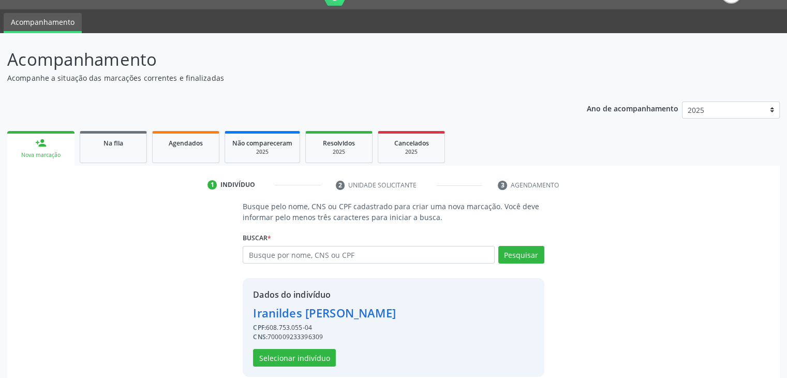
scroll to position [37, 0]
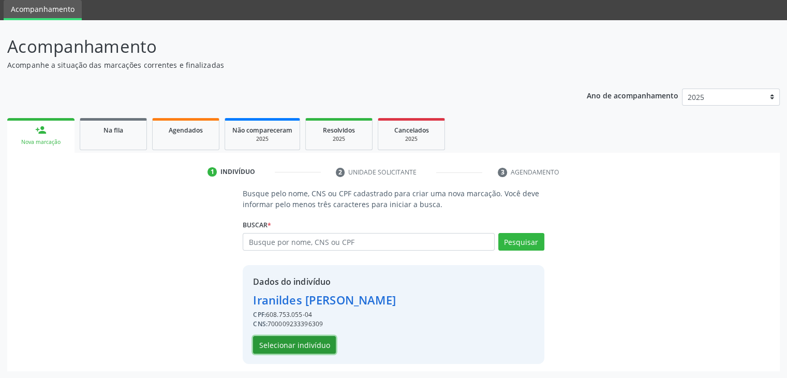
click at [304, 341] on button "Selecionar indivíduo" at bounding box center [294, 345] width 83 height 18
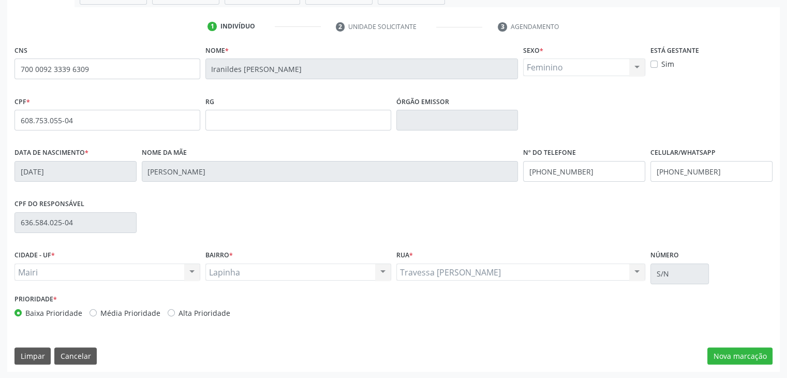
scroll to position [183, 0]
click at [179, 313] on label "Alta Prioridade" at bounding box center [205, 311] width 52 height 11
click at [175, 313] on input "Alta Prioridade" at bounding box center [171, 310] width 7 height 9
click at [715, 350] on button "Nova marcação" at bounding box center [739, 355] width 65 height 18
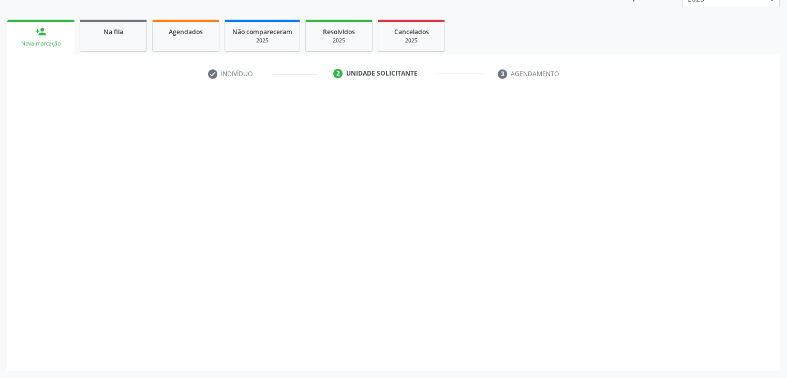
scroll to position [135, 0]
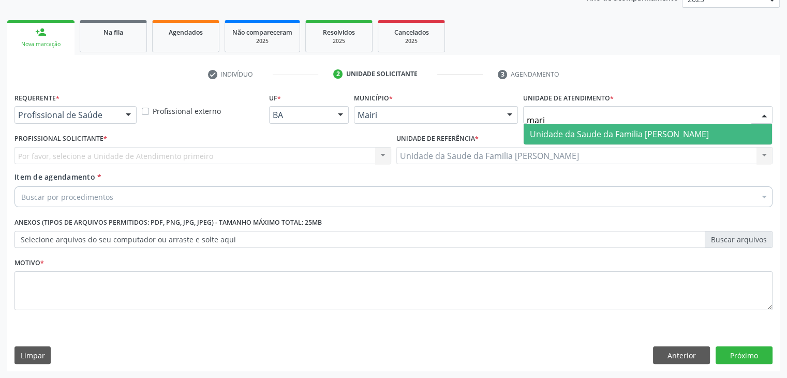
click at [542, 133] on span "Unidade da Saude da Familia [PERSON_NAME]" at bounding box center [619, 133] width 179 height 11
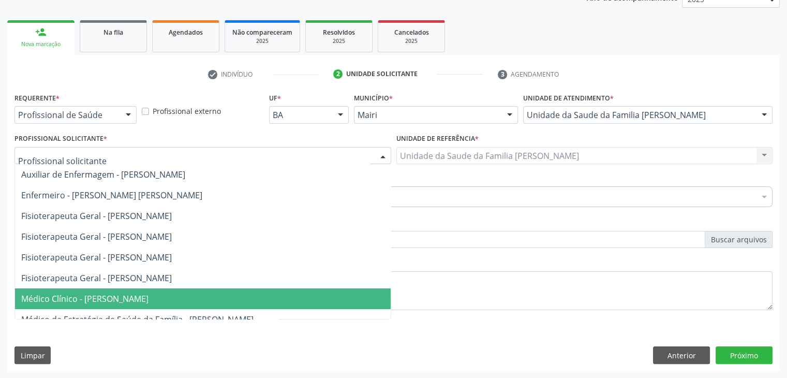
click at [91, 295] on span "Médico Clínico - [PERSON_NAME]" at bounding box center [84, 298] width 127 height 11
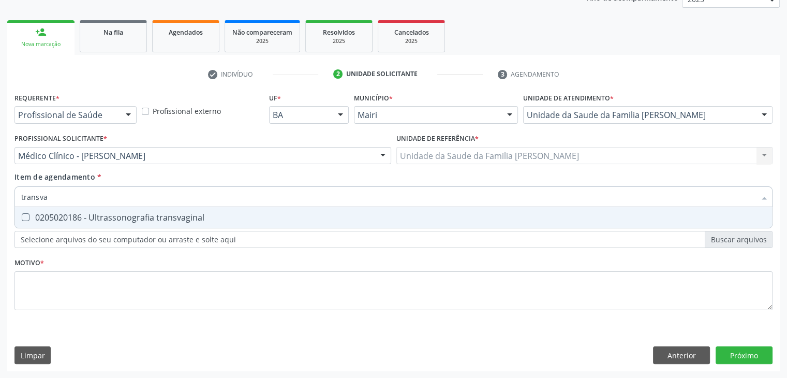
click at [99, 213] on div "0205020186 - Ultrassonografia transvaginal" at bounding box center [393, 217] width 745 height 8
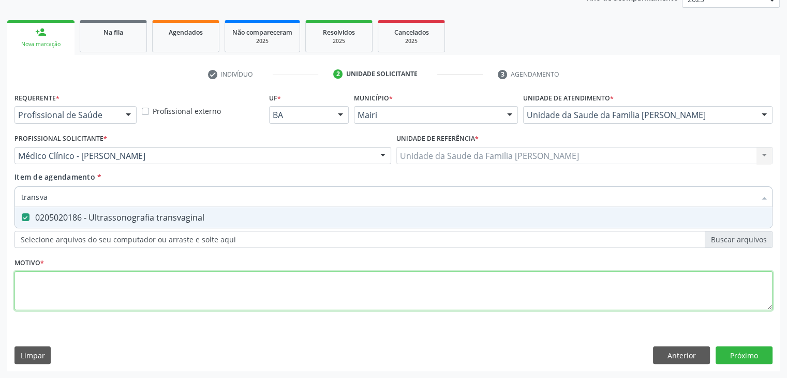
click at [100, 292] on div "Requerente * Profissional de Saúde Profissional de Saúde Paciente Nenhum result…" at bounding box center [393, 207] width 758 height 234
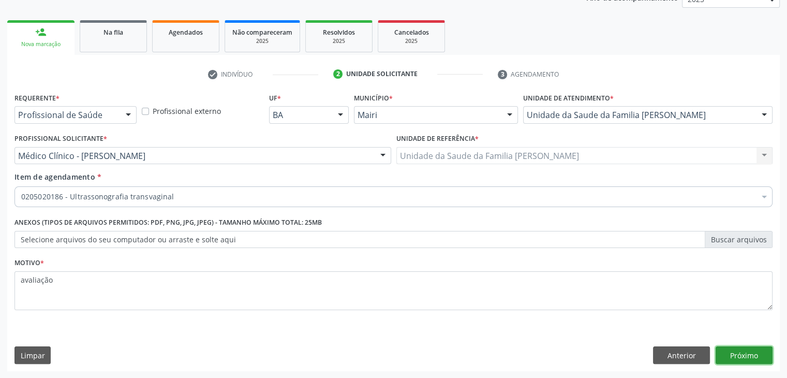
click at [754, 354] on button "Próximo" at bounding box center [744, 355] width 57 height 18
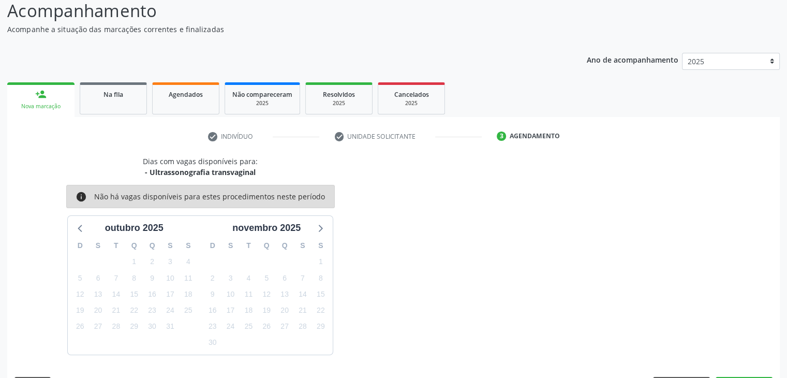
scroll to position [102, 0]
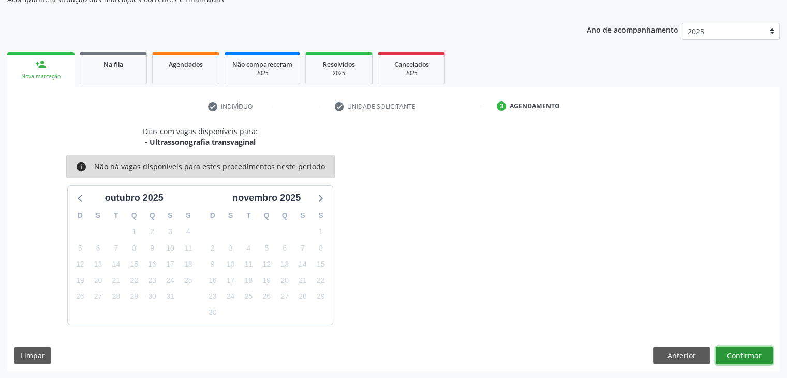
click at [751, 350] on button "Confirmar" at bounding box center [744, 356] width 57 height 18
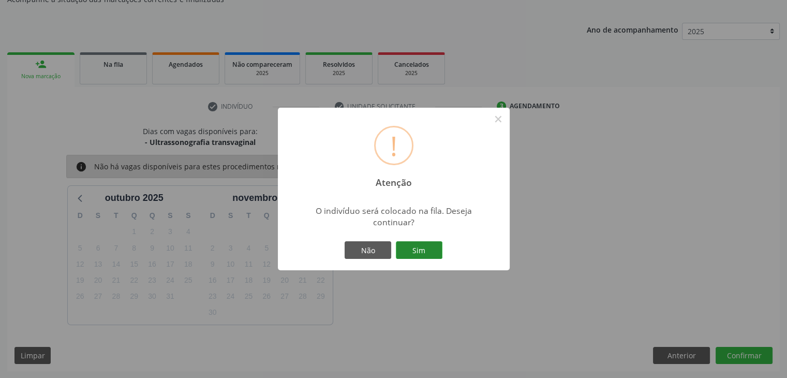
drag, startPoint x: 435, startPoint y: 258, endPoint x: 433, endPoint y: 251, distance: 7.4
click at [434, 254] on div "Não Sim" at bounding box center [394, 250] width 102 height 22
click at [433, 251] on button "Sim" at bounding box center [419, 250] width 47 height 18
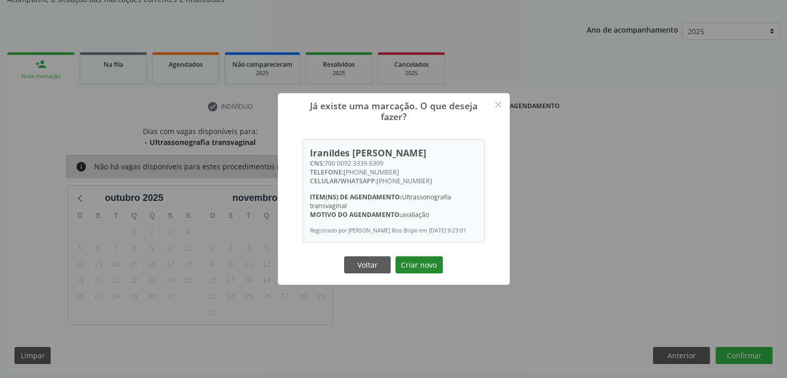
click at [426, 268] on button "Criar novo" at bounding box center [419, 265] width 48 height 18
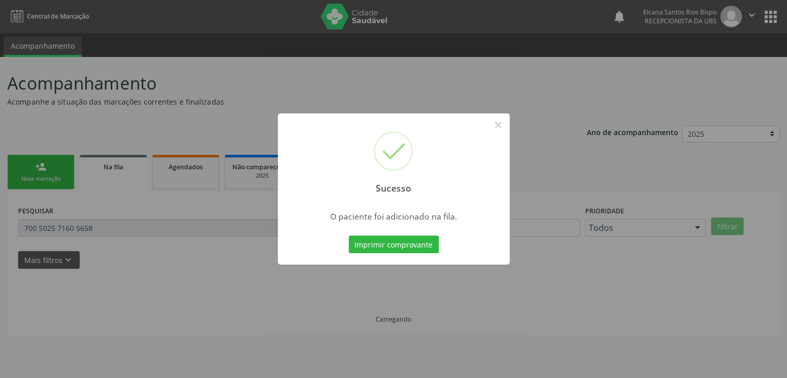
scroll to position [0, 0]
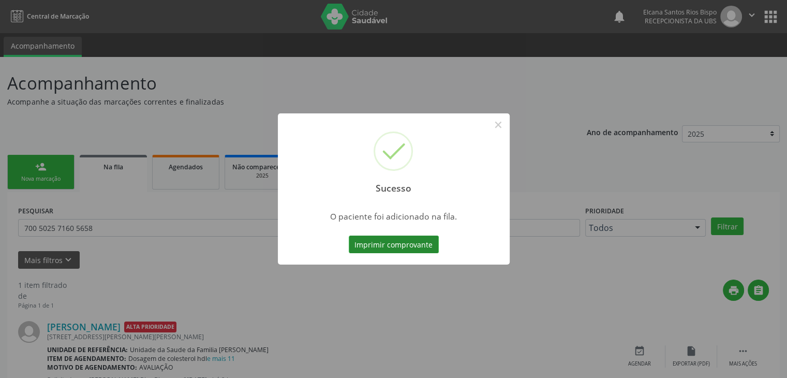
click at [421, 245] on button "Imprimir comprovante" at bounding box center [394, 244] width 90 height 18
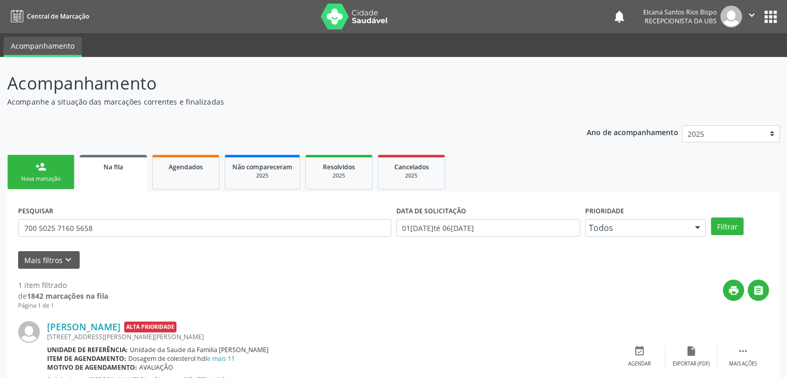
click at [47, 177] on div "Nova marcação" at bounding box center [41, 179] width 52 height 8
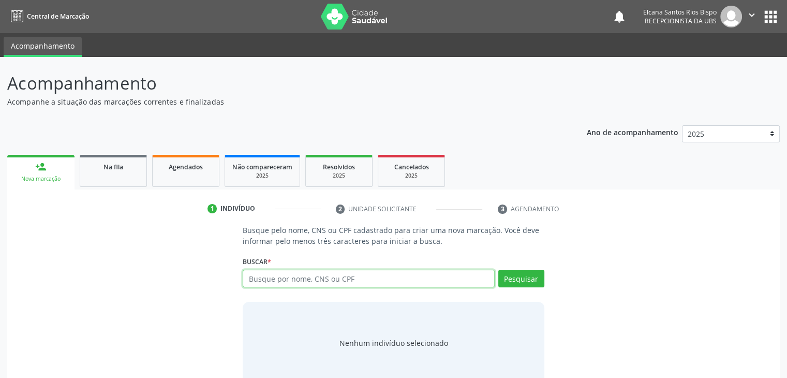
click at [304, 274] on input "text" at bounding box center [368, 279] width 251 height 18
paste input "700 0092 3339 6309"
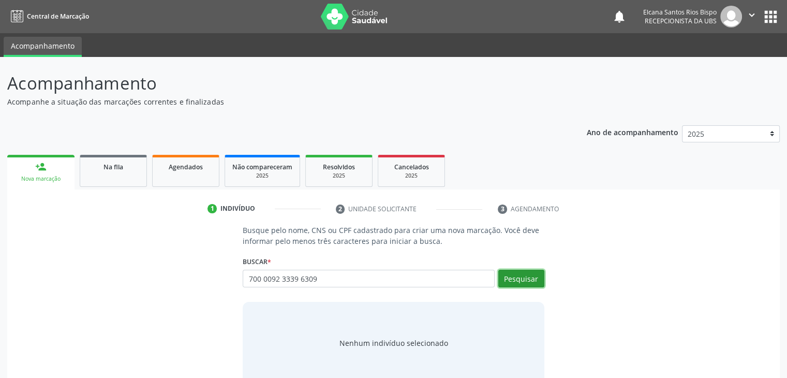
click at [529, 279] on button "Pesquisar" at bounding box center [521, 279] width 46 height 18
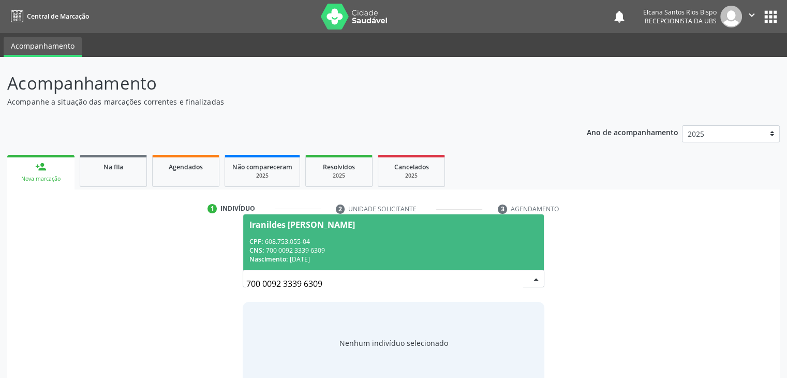
click at [360, 230] on span "Iranildes [PERSON_NAME] CPF: 608.753.055-04 CNS: 700 0092 3339 6309 Nascimento:…" at bounding box center [393, 241] width 300 height 55
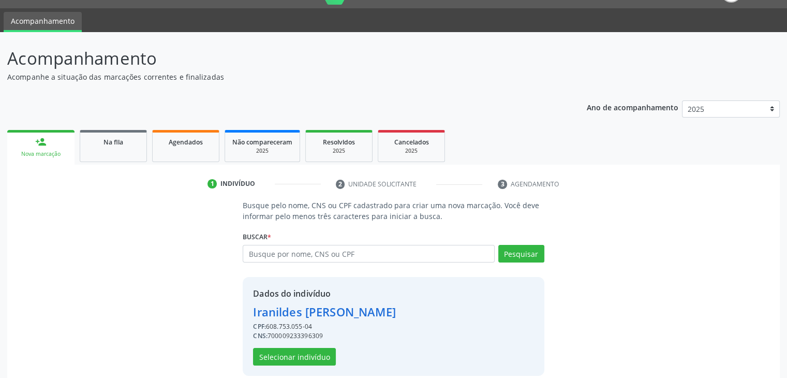
scroll to position [37, 0]
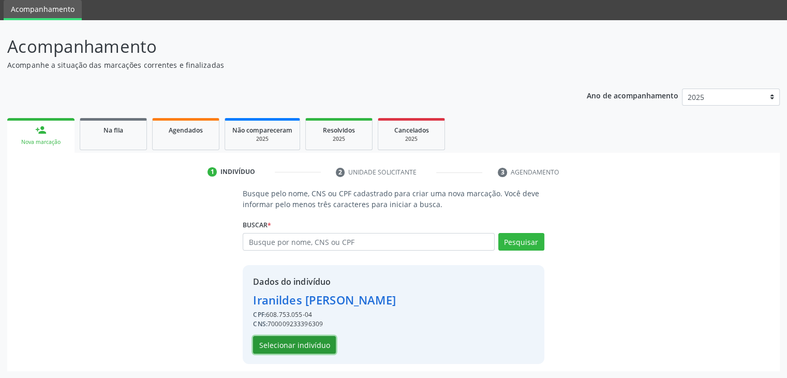
click at [313, 345] on button "Selecionar indivíduo" at bounding box center [294, 345] width 83 height 18
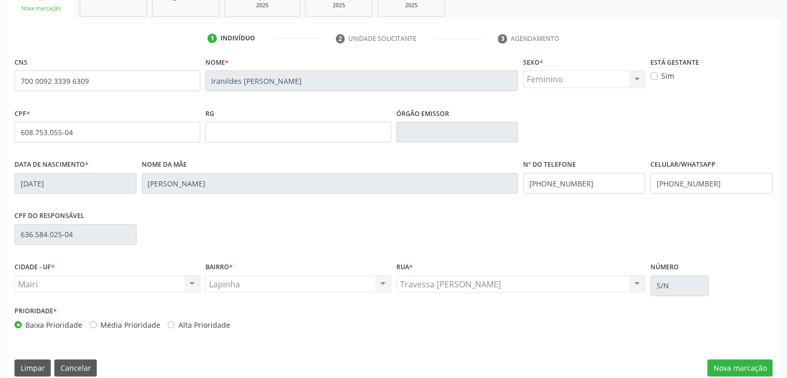
scroll to position [183, 0]
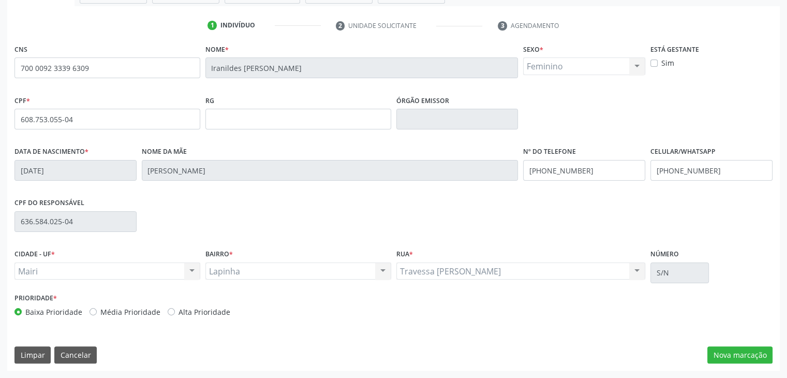
click at [206, 313] on label "Alta Prioridade" at bounding box center [205, 311] width 52 height 11
click at [175, 313] on input "Alta Prioridade" at bounding box center [171, 310] width 7 height 9
click at [745, 349] on button "Nova marcação" at bounding box center [739, 355] width 65 height 18
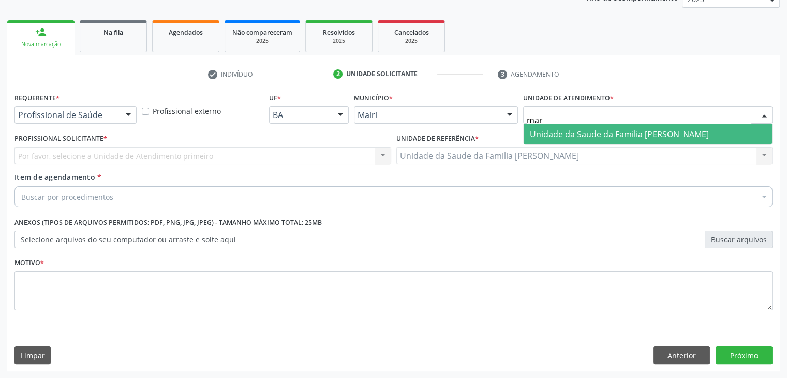
click at [569, 133] on span "Unidade da Saude da Familia [PERSON_NAME]" at bounding box center [619, 133] width 179 height 11
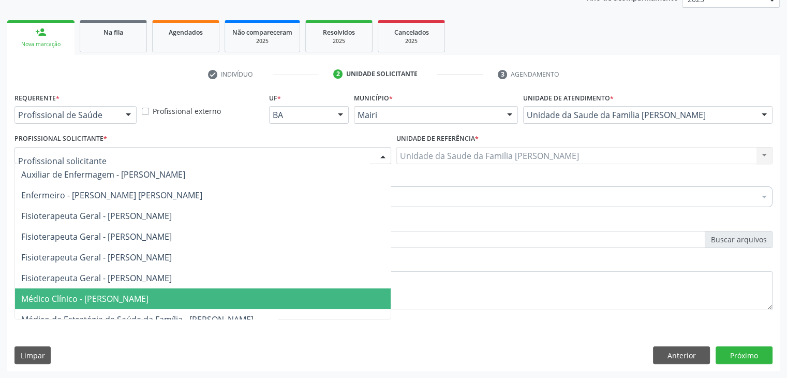
click at [52, 297] on span "Médico Clínico - [PERSON_NAME]" at bounding box center [84, 298] width 127 height 11
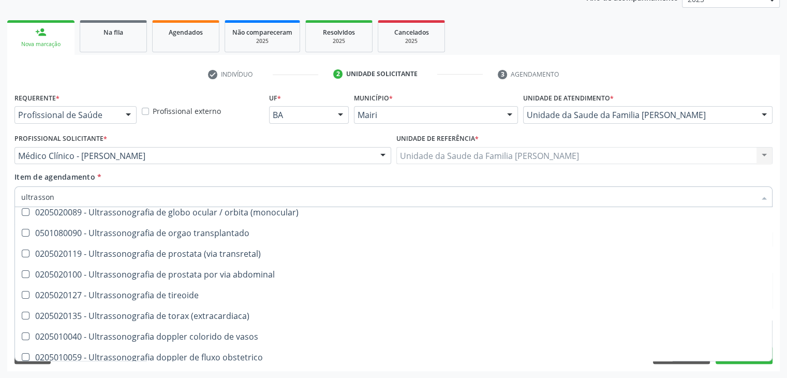
scroll to position [155, 0]
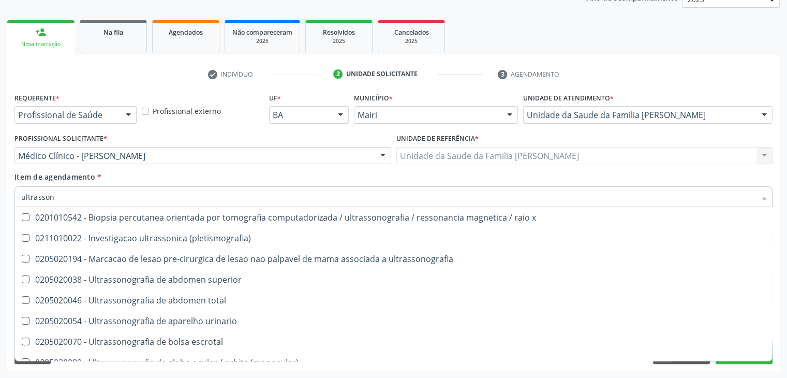
scroll to position [259, 0]
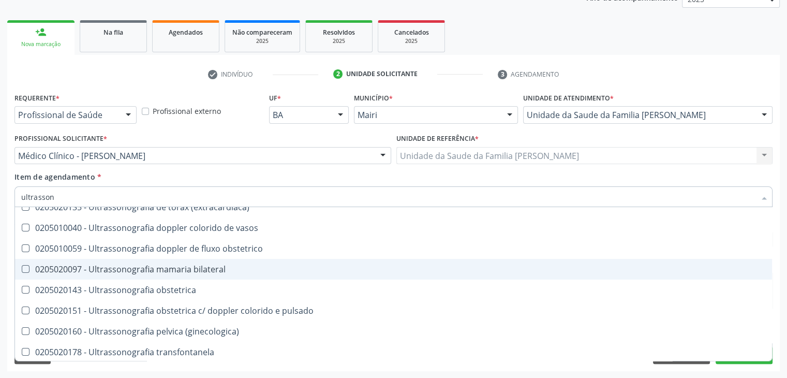
click at [179, 271] on div "0205020097 - Ultrassonografia mamaria bilateral" at bounding box center [393, 269] width 745 height 8
checkbox bilateral "true"
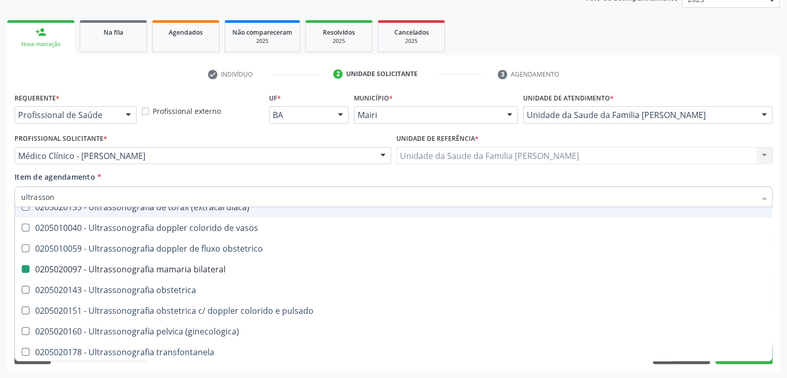
click at [185, 164] on div "Profissional Solicitante * Médico Clínico - [PERSON_NAME] Auxiliar de Enfermage…" at bounding box center [203, 151] width 382 height 40
checkbox \(pletismografia\) "true"
checkbox bilateral "false"
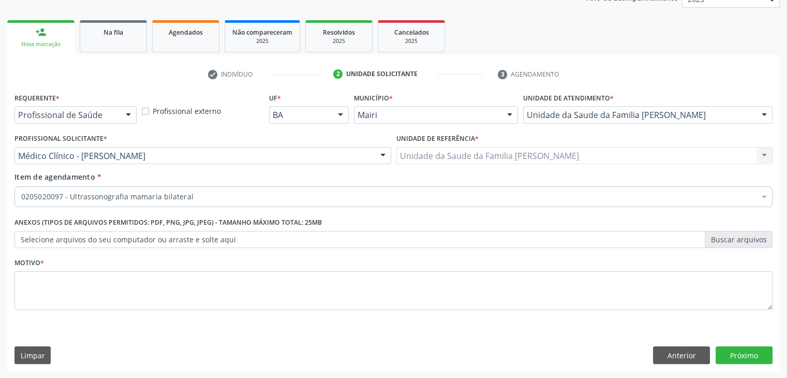
scroll to position [0, 0]
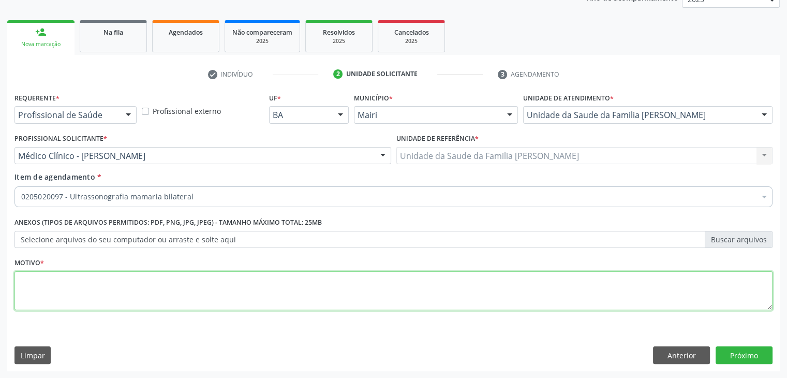
click at [143, 276] on textarea at bounding box center [393, 290] width 758 height 39
type textarea "avaliação"
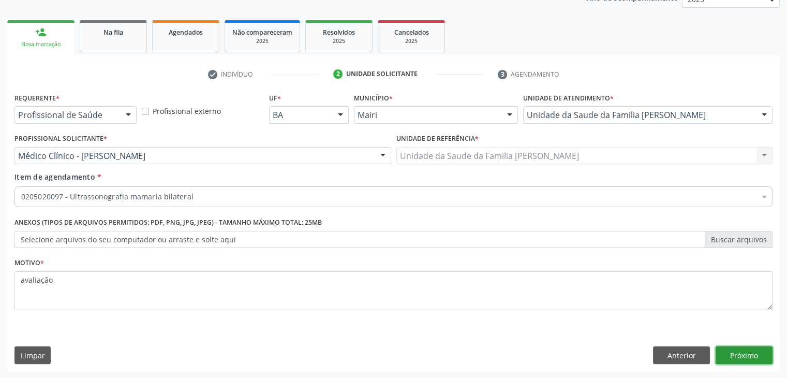
click at [743, 355] on button "Próximo" at bounding box center [744, 355] width 57 height 18
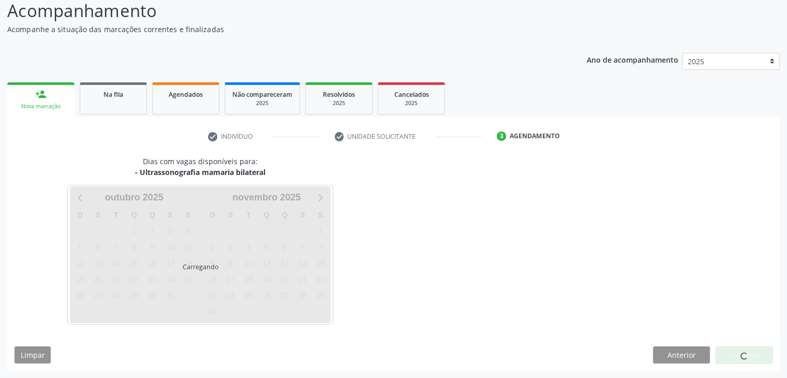
scroll to position [102, 0]
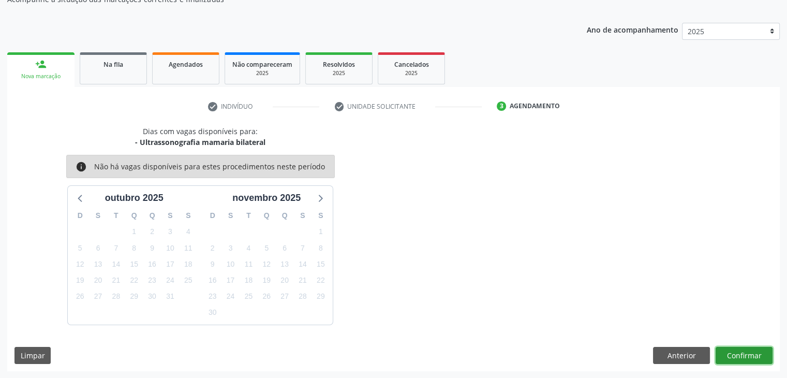
click at [743, 355] on button "Confirmar" at bounding box center [744, 356] width 57 height 18
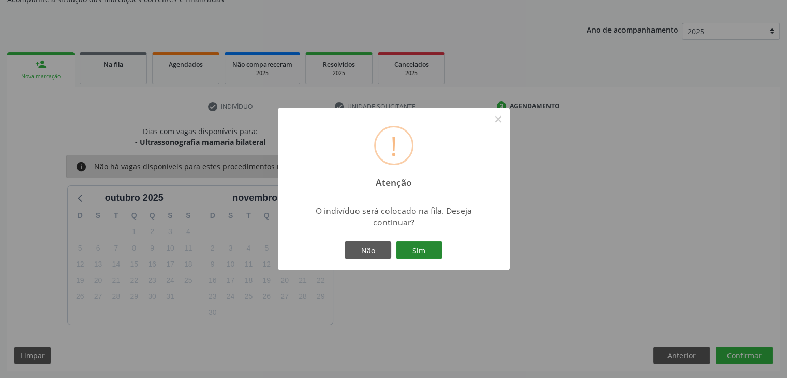
click at [436, 257] on button "Sim" at bounding box center [419, 250] width 47 height 18
click at [436, 257] on div "! Atenção × O indivíduo será colocado na fila. Deseja continuar? Não Sim" at bounding box center [393, 189] width 787 height 378
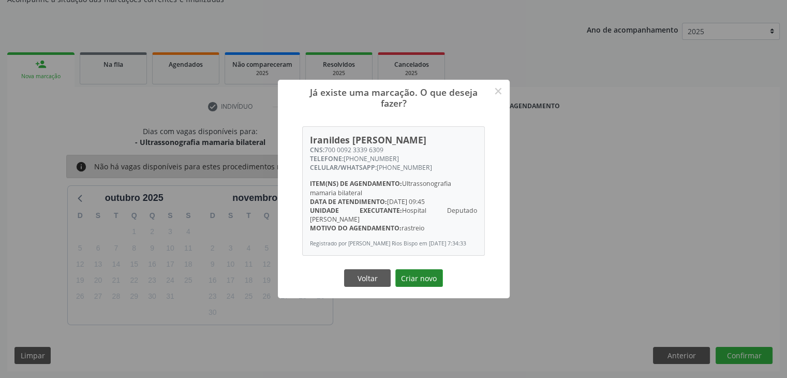
click at [422, 282] on button "Criar novo" at bounding box center [419, 278] width 48 height 18
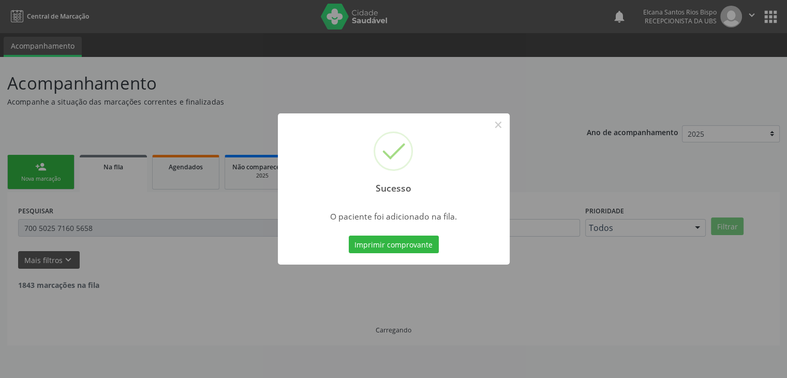
scroll to position [0, 0]
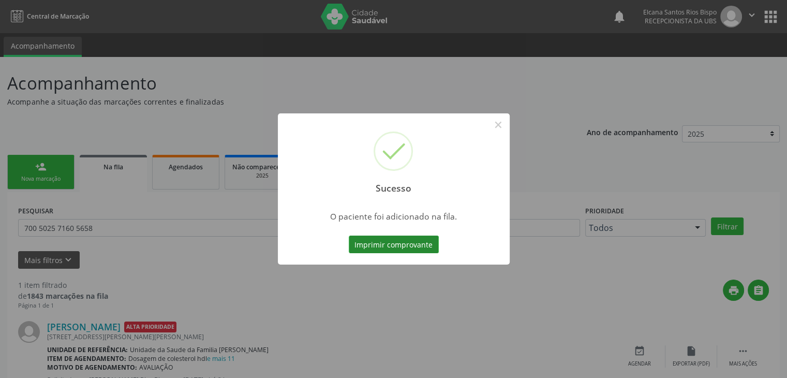
click at [372, 246] on button "Imprimir comprovante" at bounding box center [394, 244] width 90 height 18
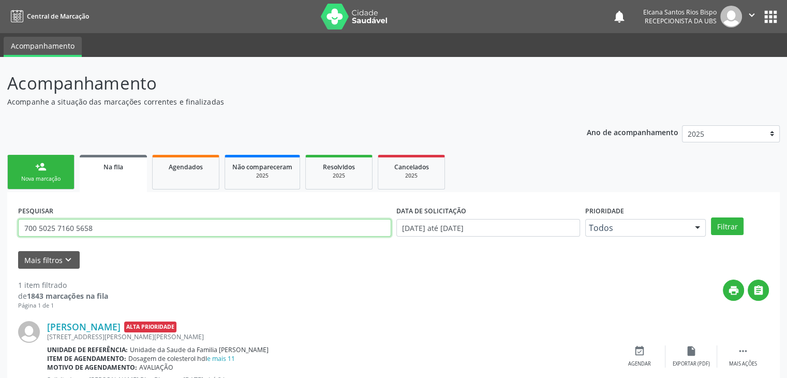
click at [101, 234] on input "700 5025 7160 5658" at bounding box center [204, 228] width 373 height 18
drag, startPoint x: 98, startPoint y: 236, endPoint x: 0, endPoint y: 236, distance: 98.3
click at [0, 236] on div "Acompanhamento Acompanhe a situação das marcações correntes e finalizadas Relat…" at bounding box center [393, 238] width 787 height 363
paste input "0092 3339 6309"
type input "700 0092 3339 6309"
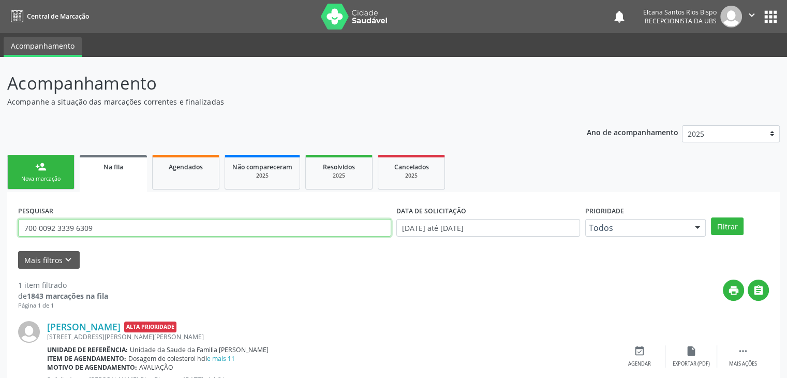
click at [711, 217] on button "Filtrar" at bounding box center [727, 226] width 33 height 18
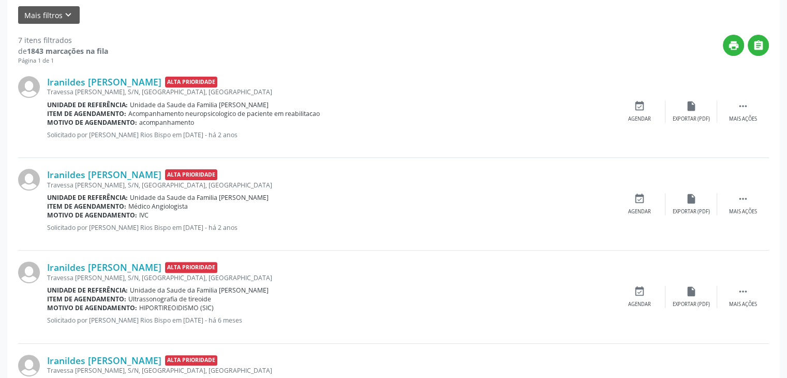
scroll to position [80, 0]
